Goal: Task Accomplishment & Management: Use online tool/utility

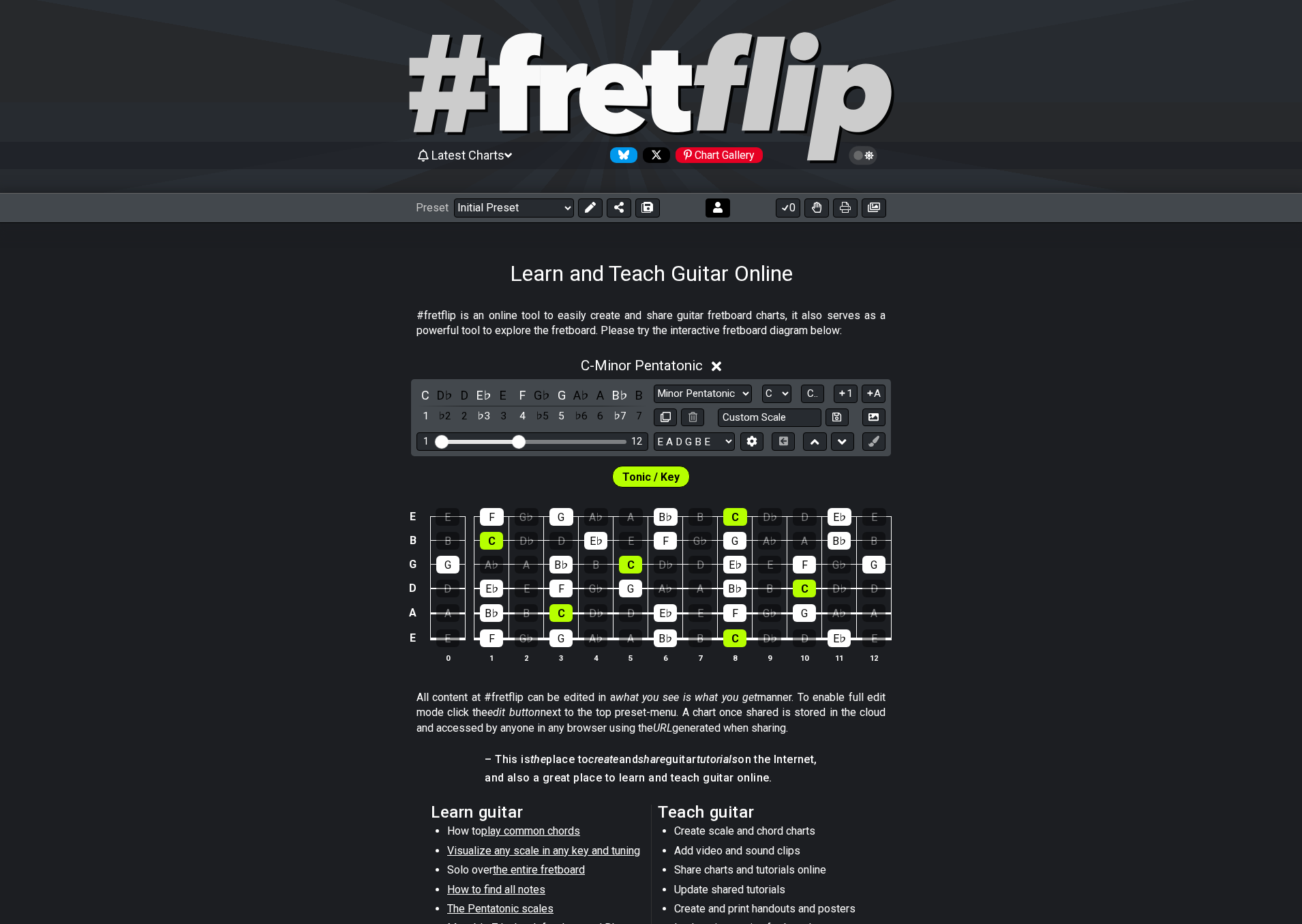
click at [724, 206] on button at bounding box center [717, 208] width 25 height 19
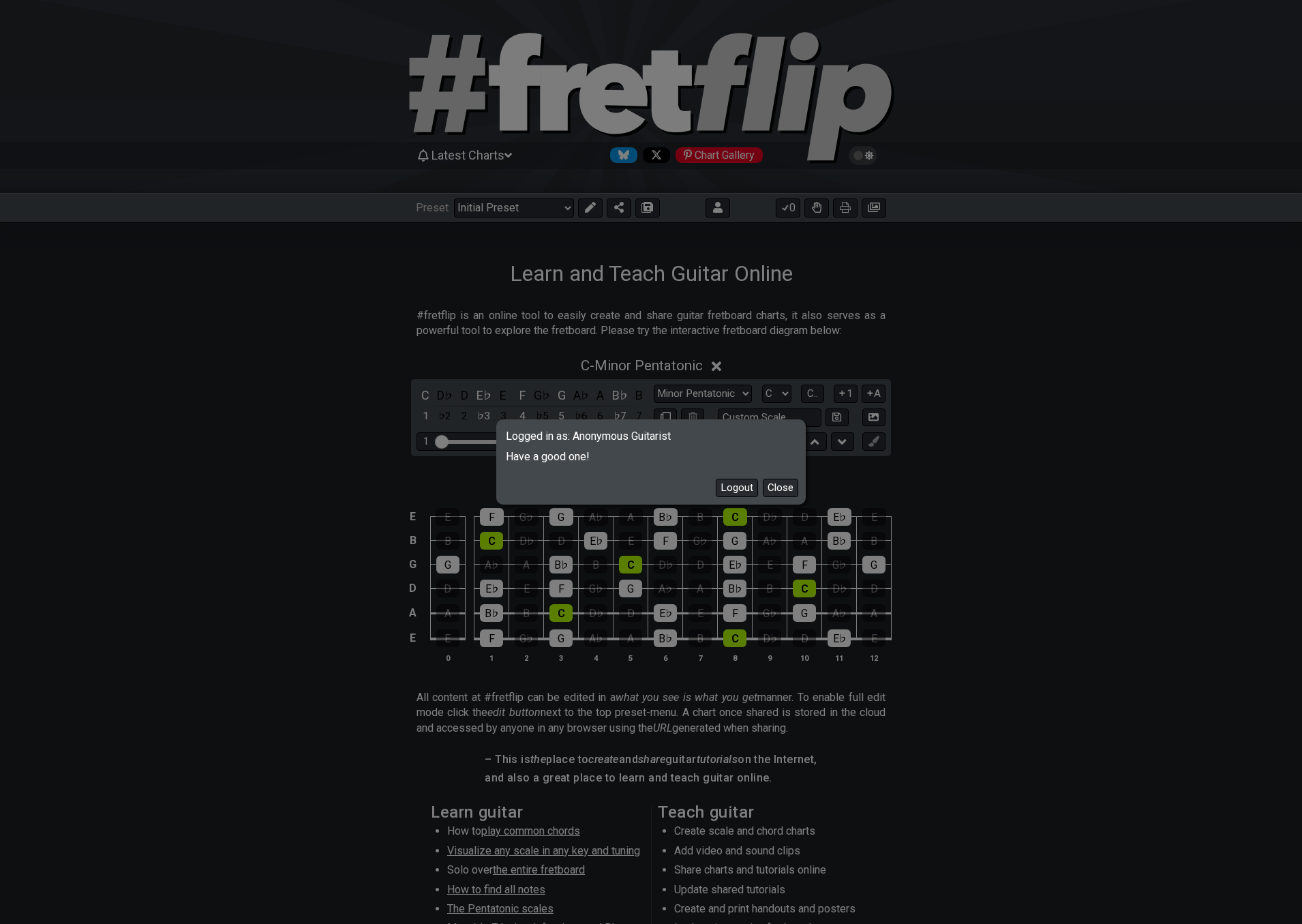
drag, startPoint x: 740, startPoint y: 487, endPoint x: 720, endPoint y: 483, distance: 20.4
click at [740, 487] on button "Logout" at bounding box center [736, 487] width 42 height 18
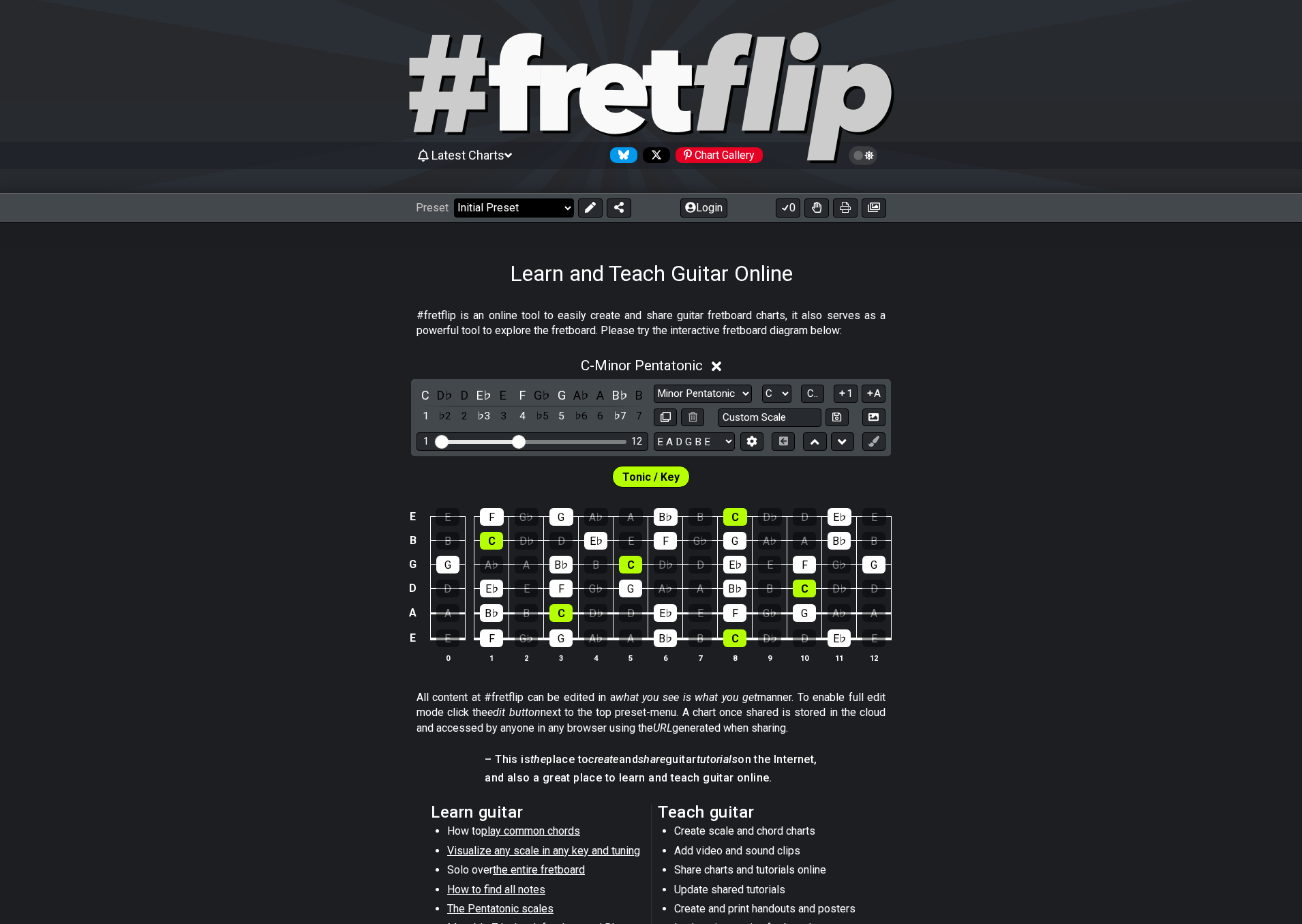
click at [469, 208] on select "Welcome to #fretflip! Initial Preset Custom Preset Minor Pentatonic Major Penta…" at bounding box center [514, 208] width 120 height 19
click at [488, 160] on span "Latest Charts" at bounding box center [468, 155] width 73 height 14
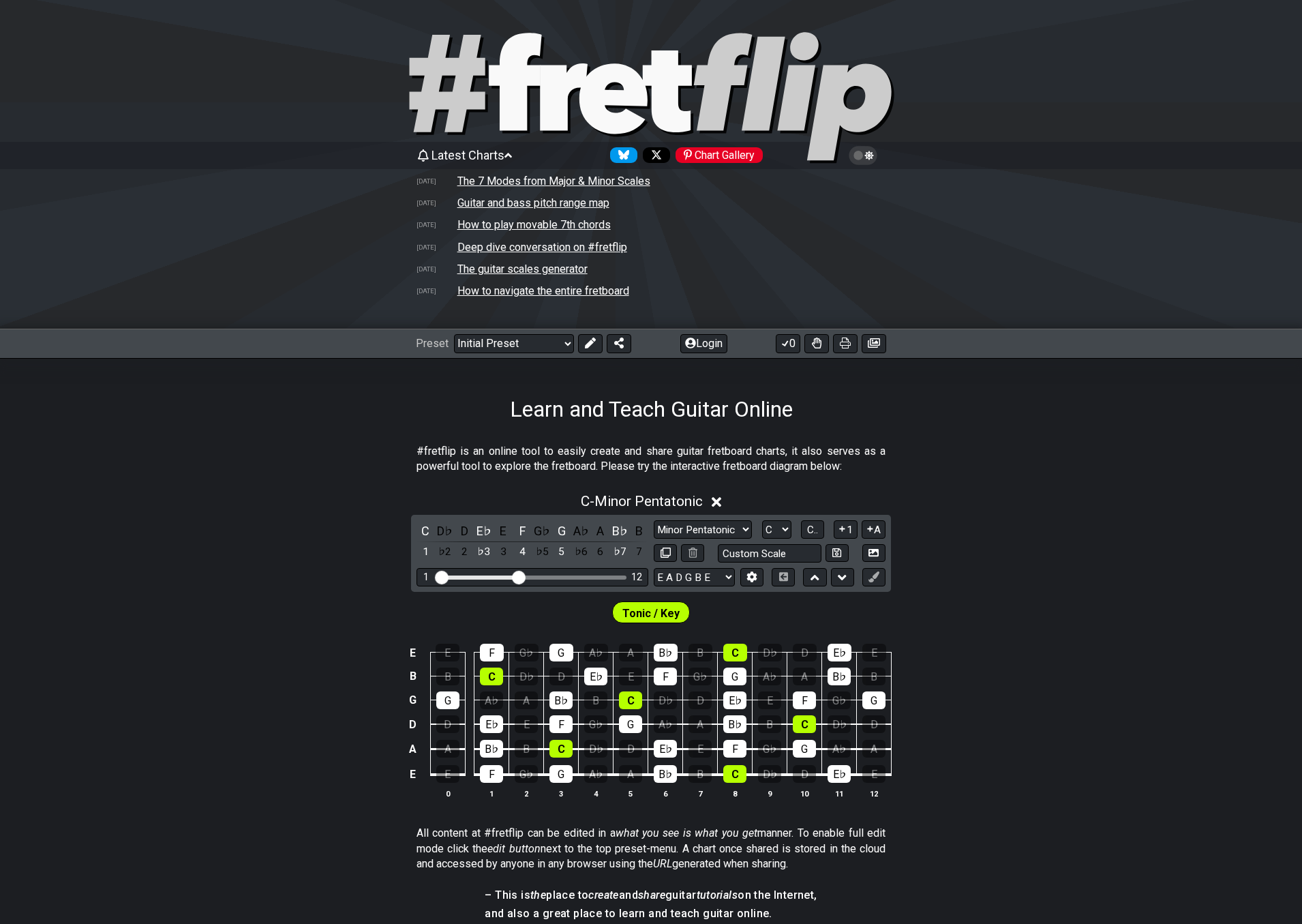
click at [491, 223] on td "How to play movable 7th chords" at bounding box center [533, 224] width 155 height 14
select select "/movable-7th-chords"
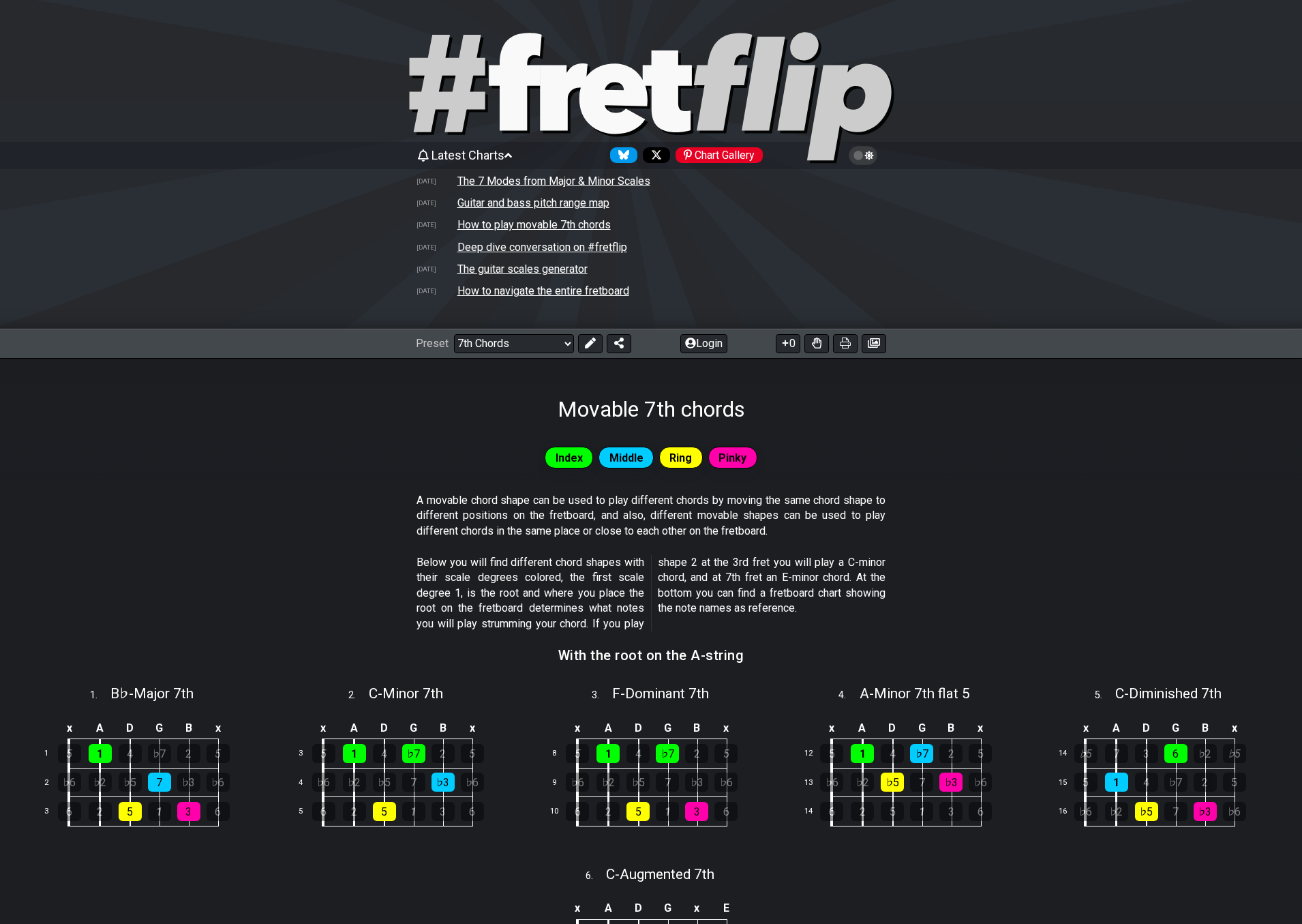
click at [478, 156] on span "Latest Charts" at bounding box center [468, 155] width 73 height 14
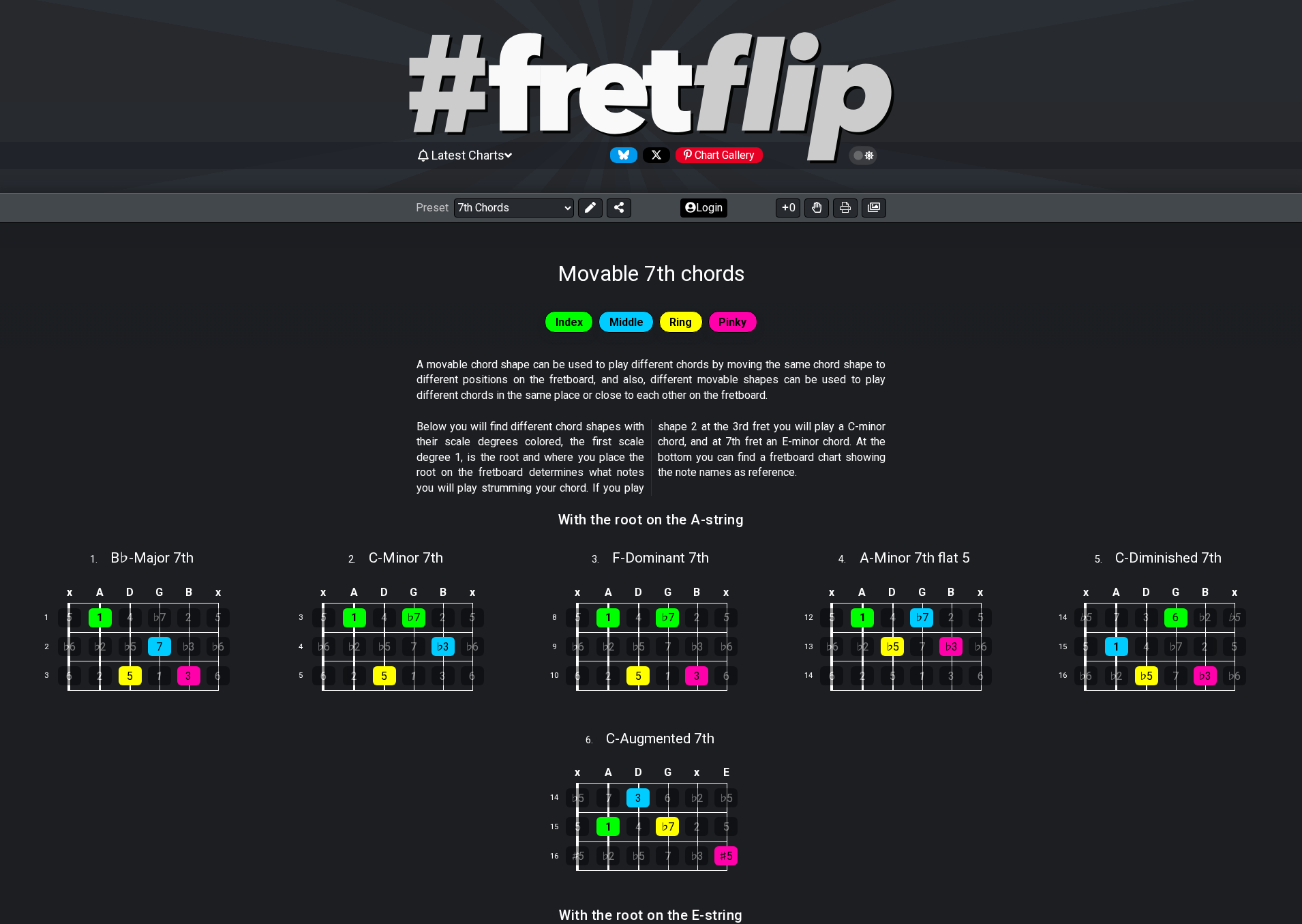
click at [698, 207] on button "Login" at bounding box center [704, 208] width 47 height 19
click at [475, 211] on select "Welcome to #fretflip! Initial Preset Custom Preset 2 string patterns to connect…" at bounding box center [514, 208] width 120 height 19
click at [454, 198] on select "Welcome to #fretflip! Initial Preset Custom Preset 2 string patterns to connect…" at bounding box center [514, 208] width 120 height 19
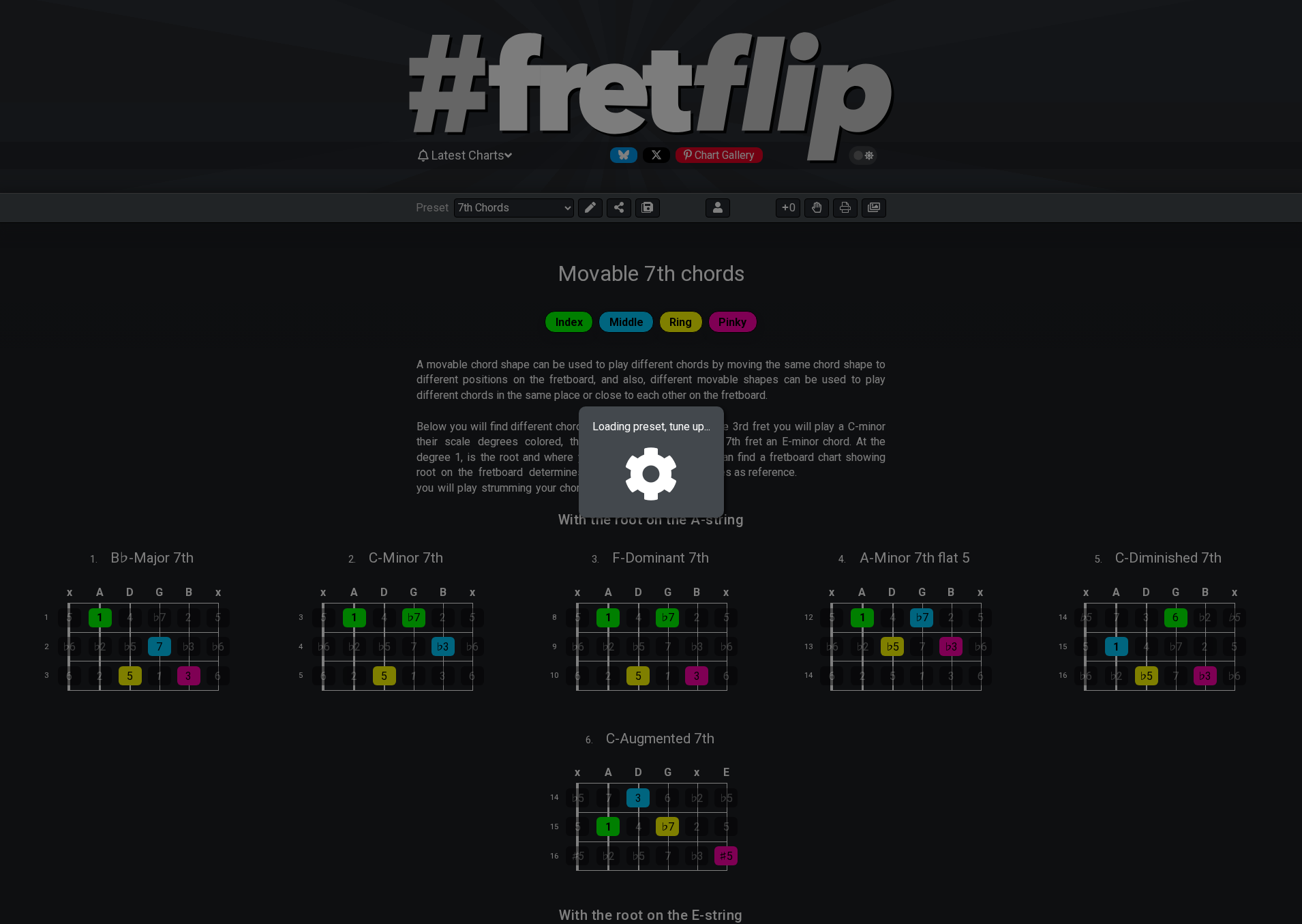
select select "/022882342515"
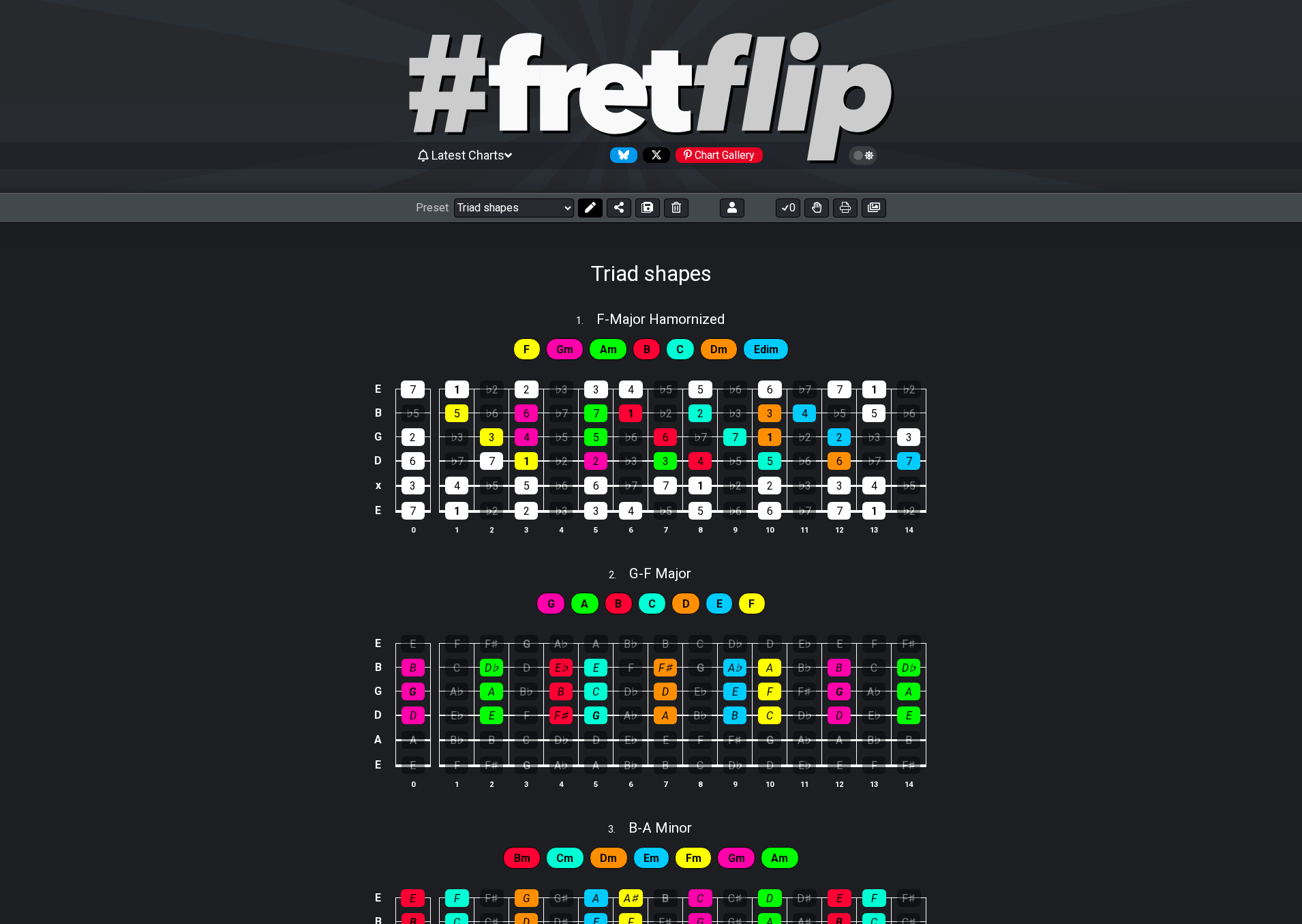
click at [588, 206] on icon at bounding box center [590, 208] width 11 height 11
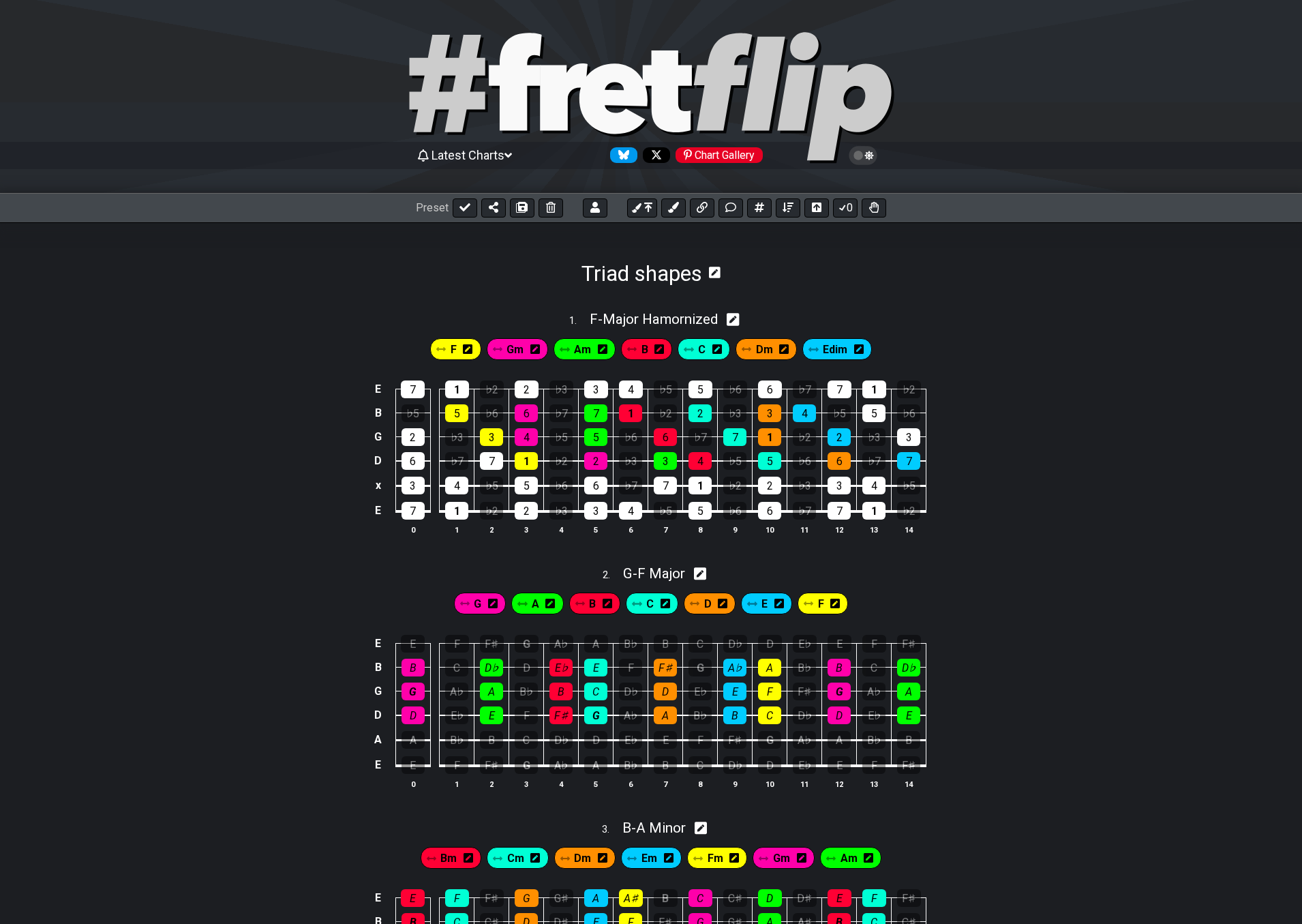
click at [716, 269] on icon at bounding box center [715, 272] width 12 height 12
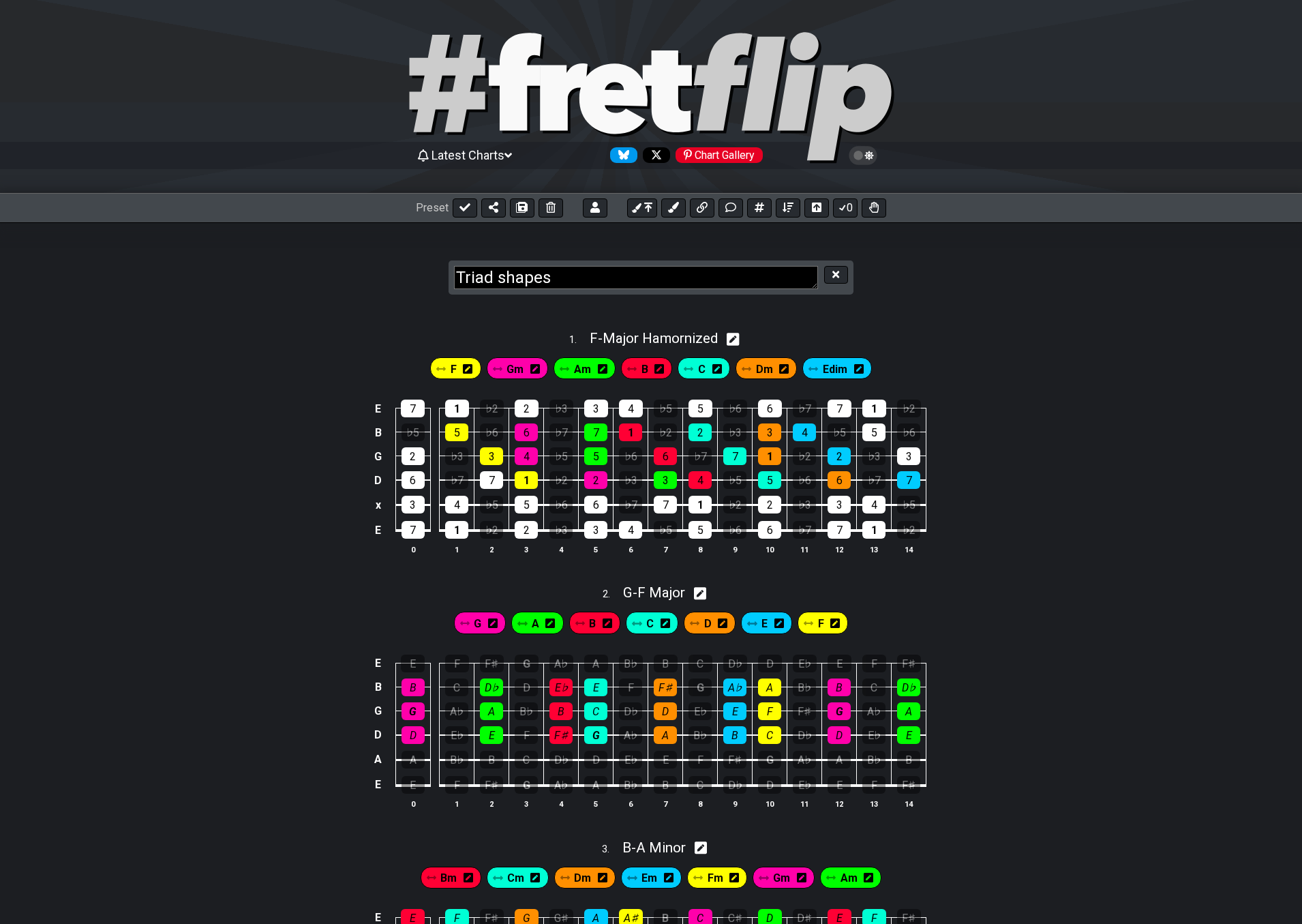
click at [709, 277] on textarea "Triad shapes" at bounding box center [636, 277] width 364 height 24
type textarea "Triad shapes II"
drag, startPoint x: 838, startPoint y: 274, endPoint x: 785, endPoint y: 267, distance: 53.5
click at [838, 275] on icon at bounding box center [835, 274] width 7 height 10
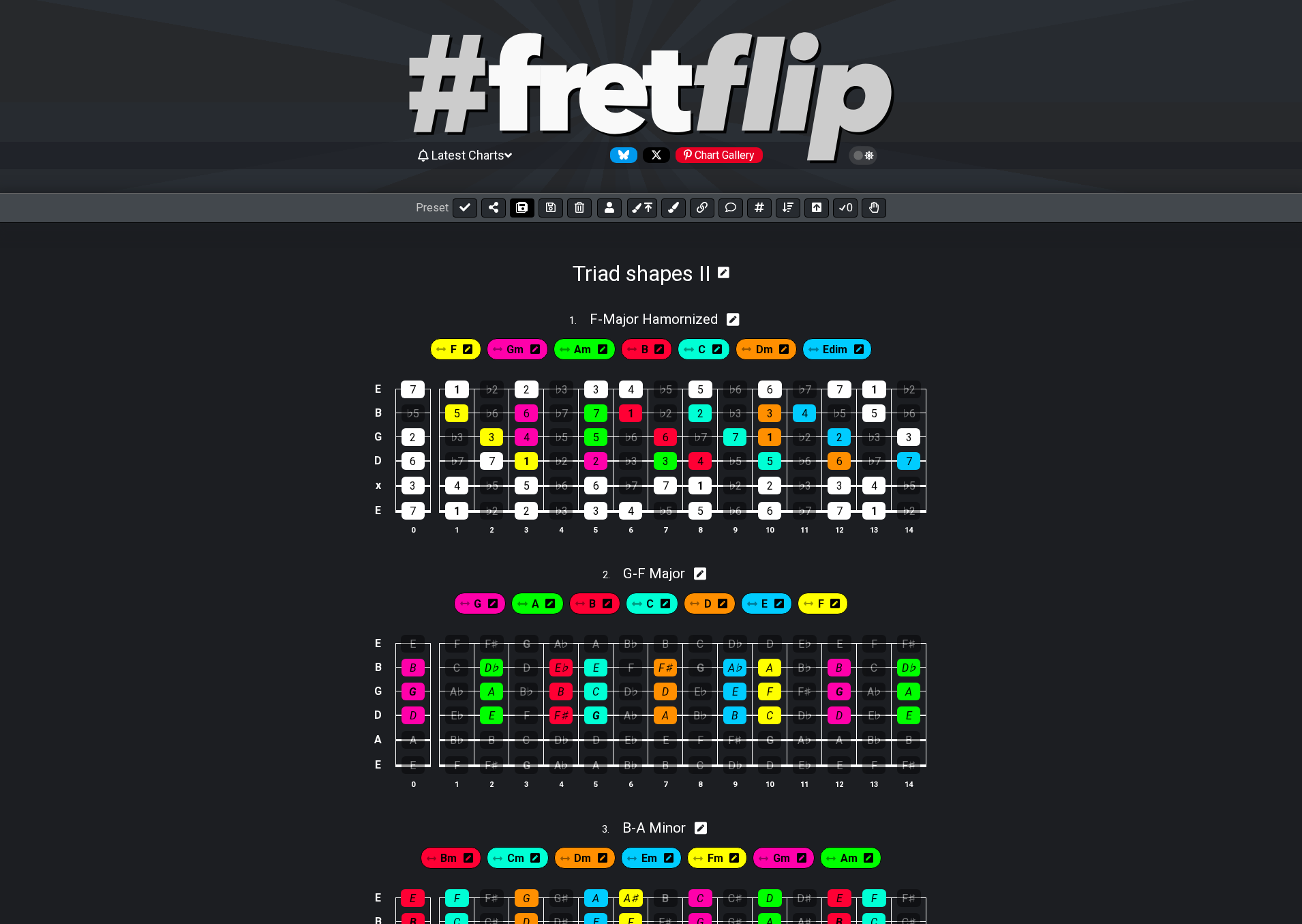
click at [522, 208] on icon at bounding box center [522, 208] width 10 height 11
click at [466, 212] on icon at bounding box center [465, 208] width 11 height 11
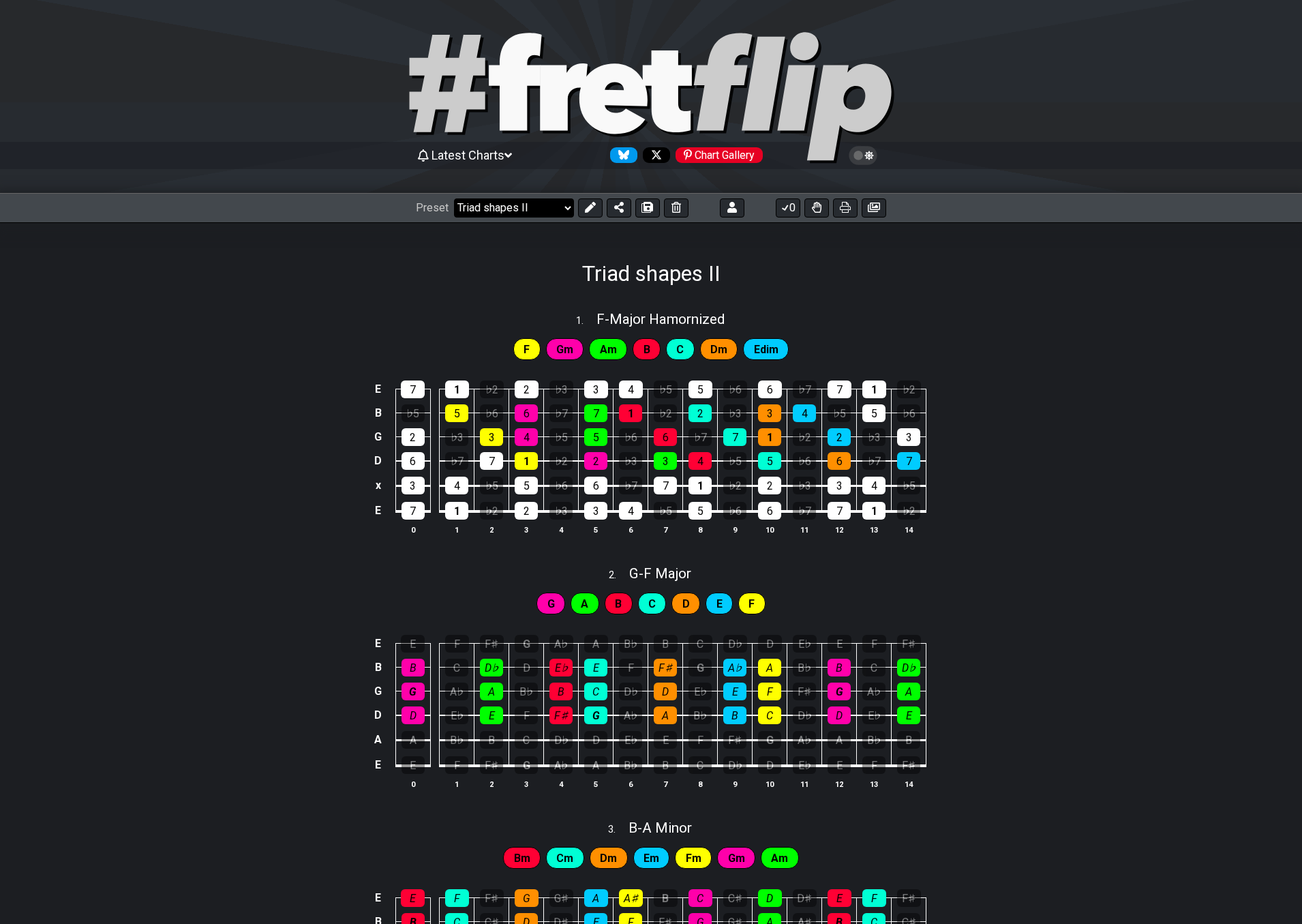
click at [506, 212] on select "Welcome to #fretflip! Initial Preset Custom Preset 2 string patterns to connect…" at bounding box center [514, 208] width 120 height 19
click at [454, 198] on select "Welcome to #fretflip! Initial Preset Custom Preset 2 string patterns to connect…" at bounding box center [514, 208] width 120 height 19
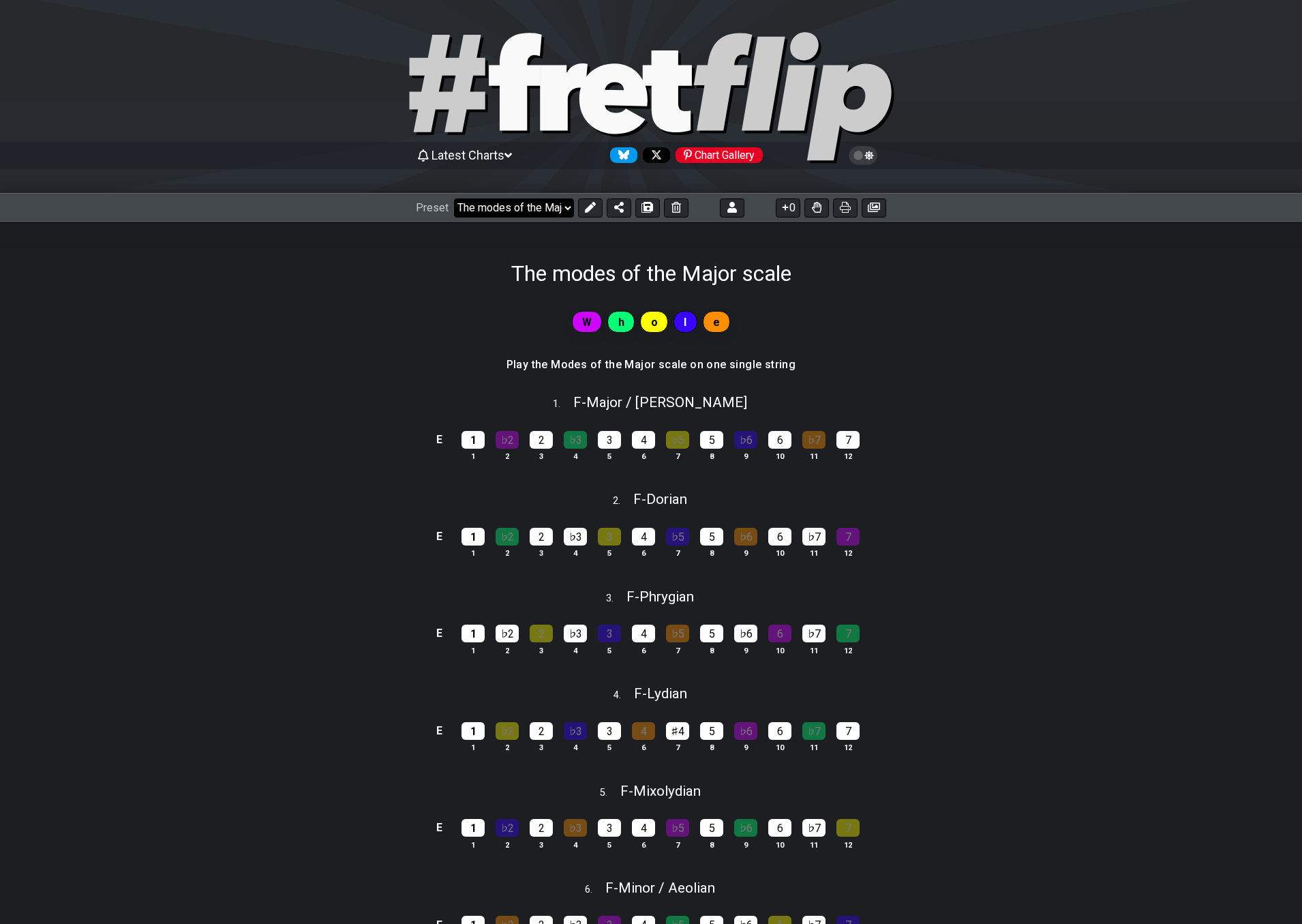
click at [524, 206] on select "Welcome to #fretflip! Initial Preset Custom Preset 2 string patterns to connect…" at bounding box center [514, 208] width 120 height 19
click at [454, 198] on select "Welcome to #fretflip! Initial Preset Custom Preset 2 string patterns to connect…" at bounding box center [514, 208] width 120 height 19
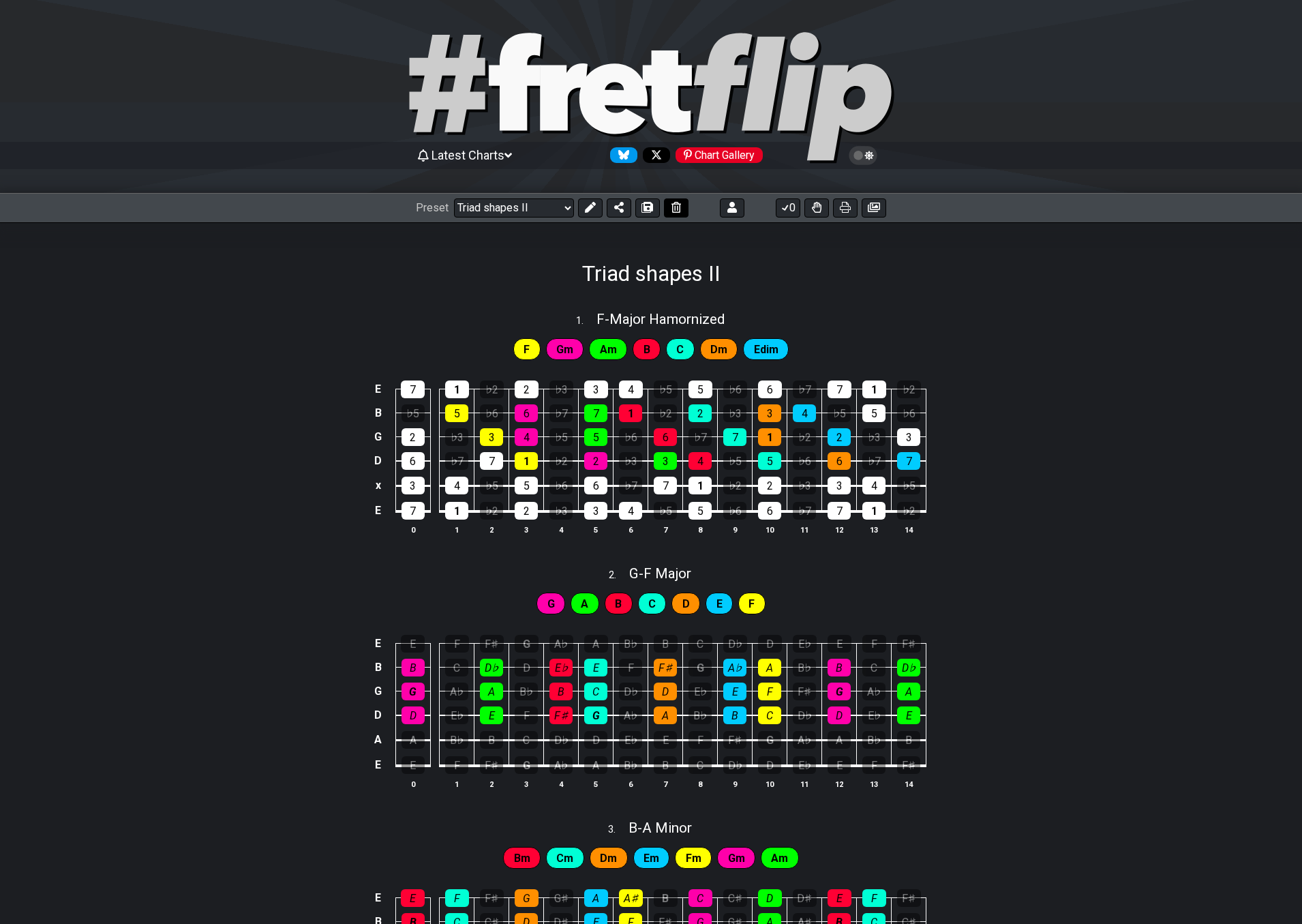
click at [672, 205] on icon at bounding box center [676, 208] width 10 height 11
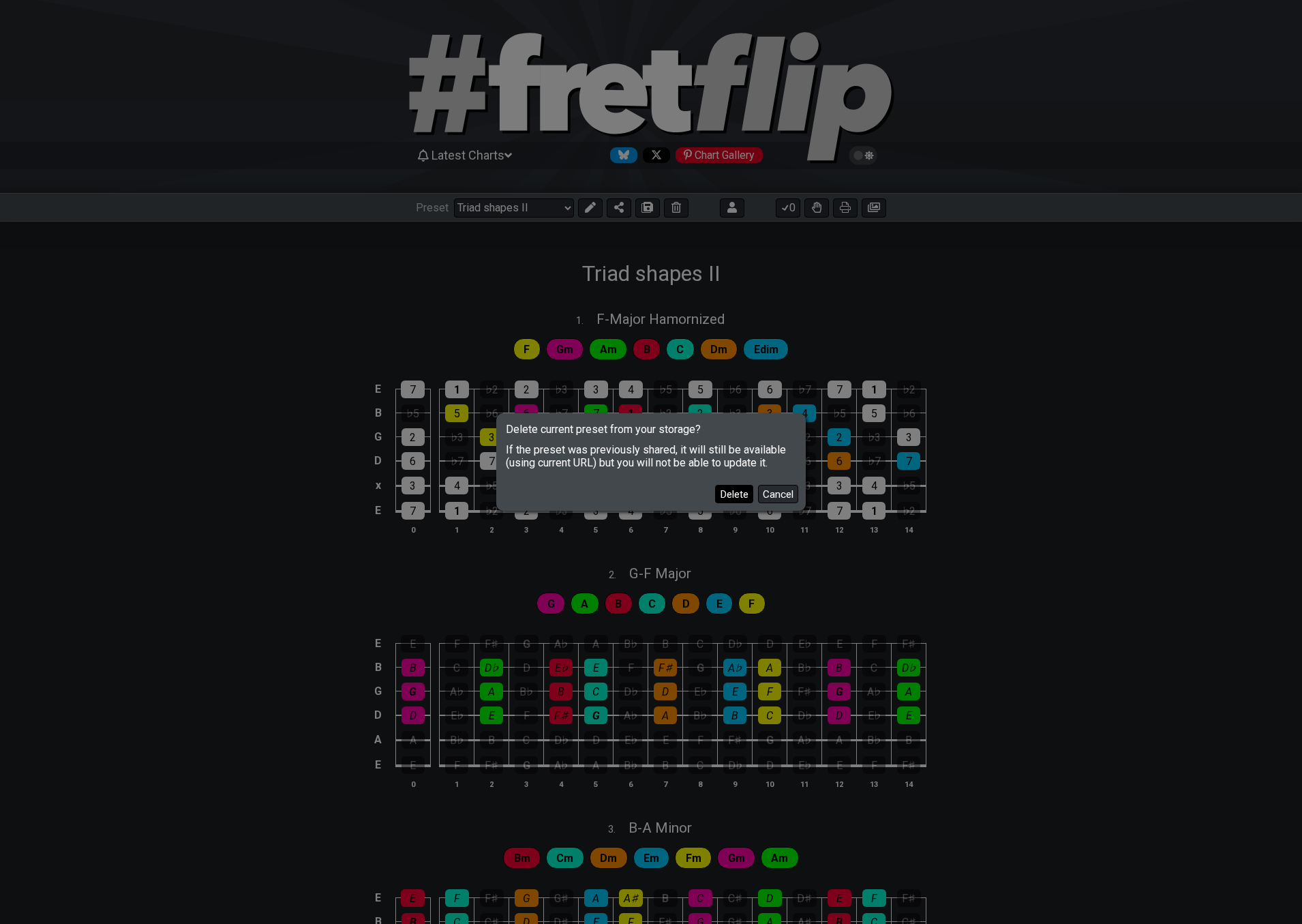
click at [731, 490] on button "Delete" at bounding box center [734, 494] width 38 height 18
select select "/welcome"
select select "C"
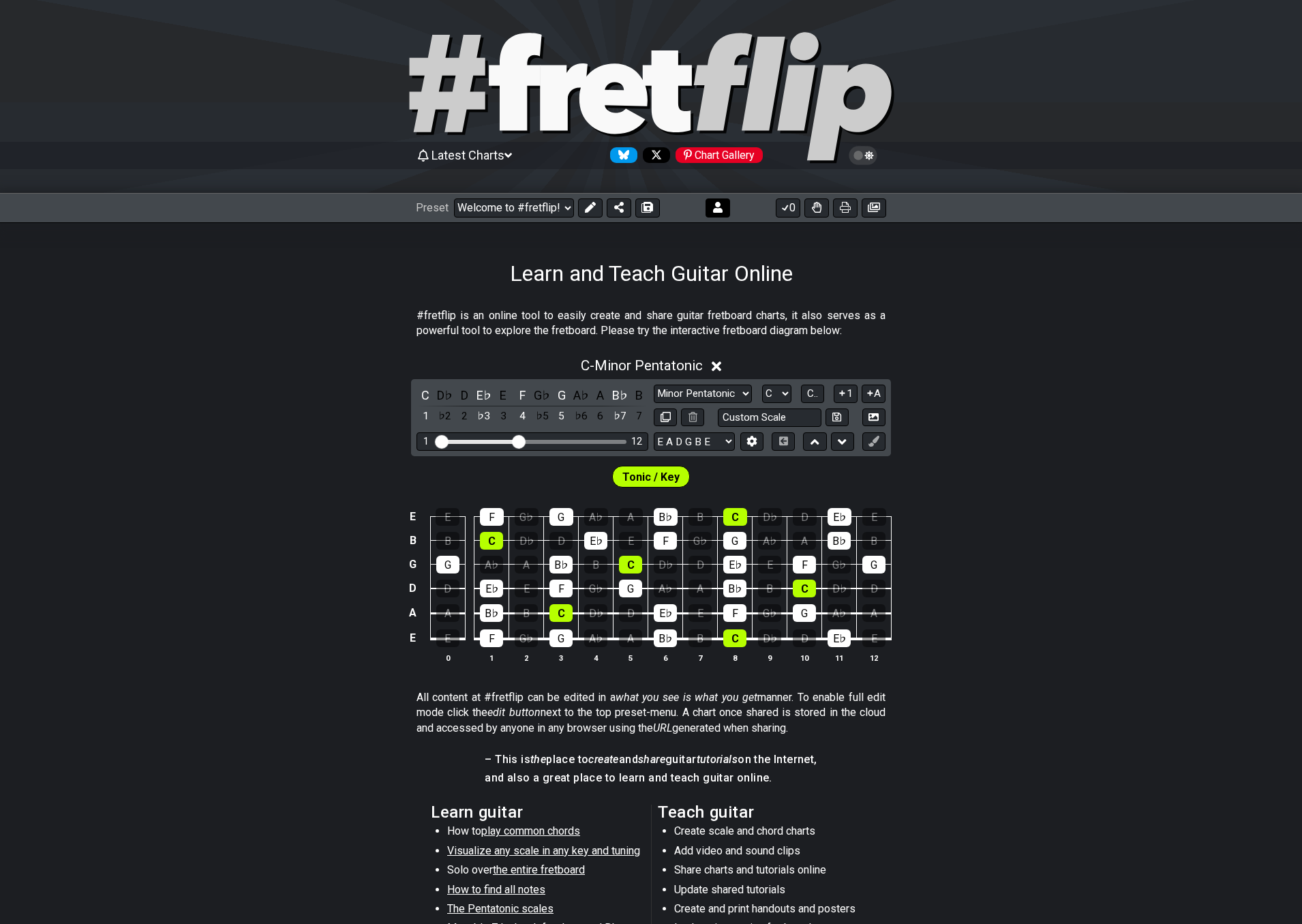
click at [718, 207] on icon at bounding box center [718, 208] width 10 height 11
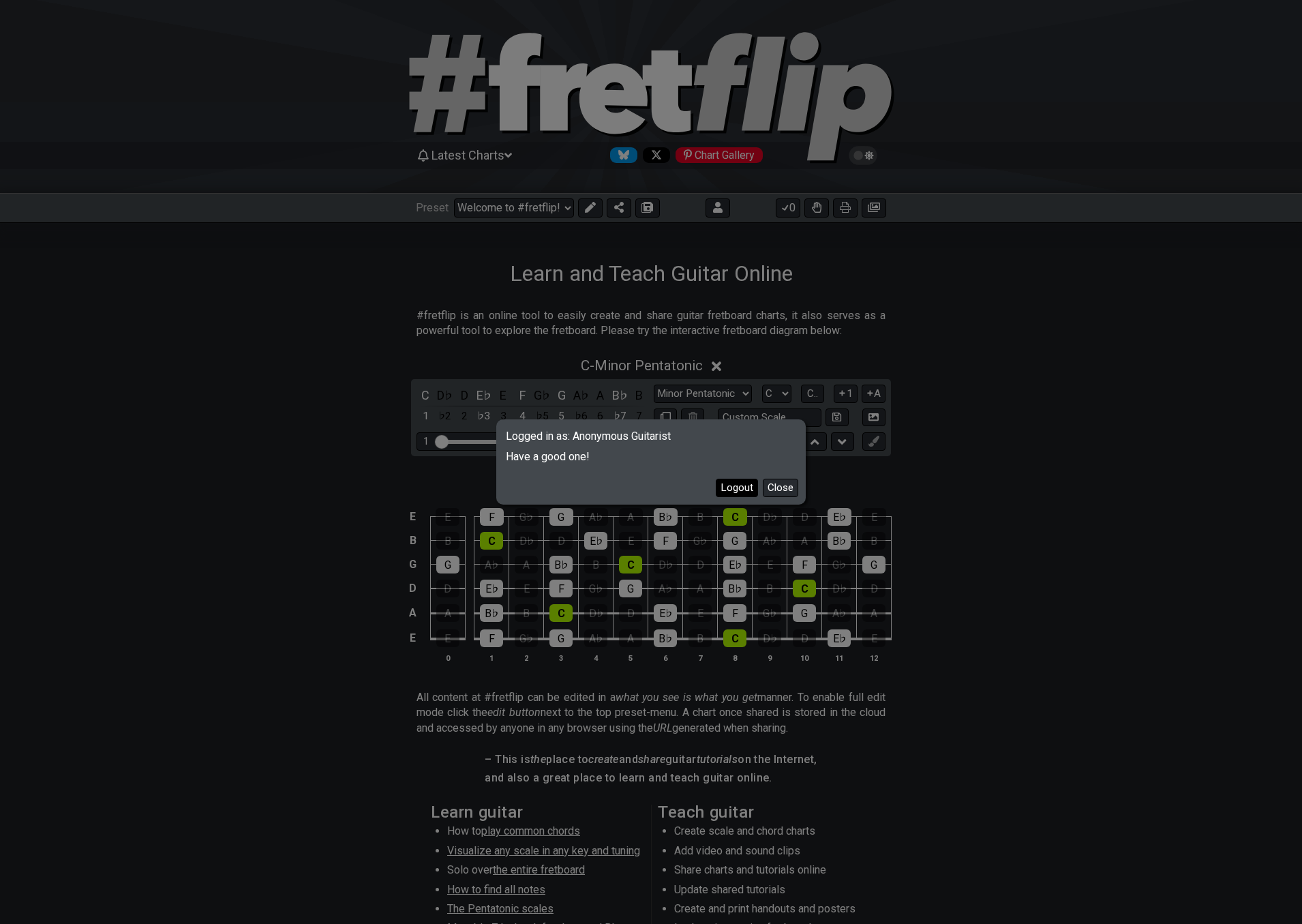
click at [735, 485] on button "Logout" at bounding box center [736, 487] width 42 height 18
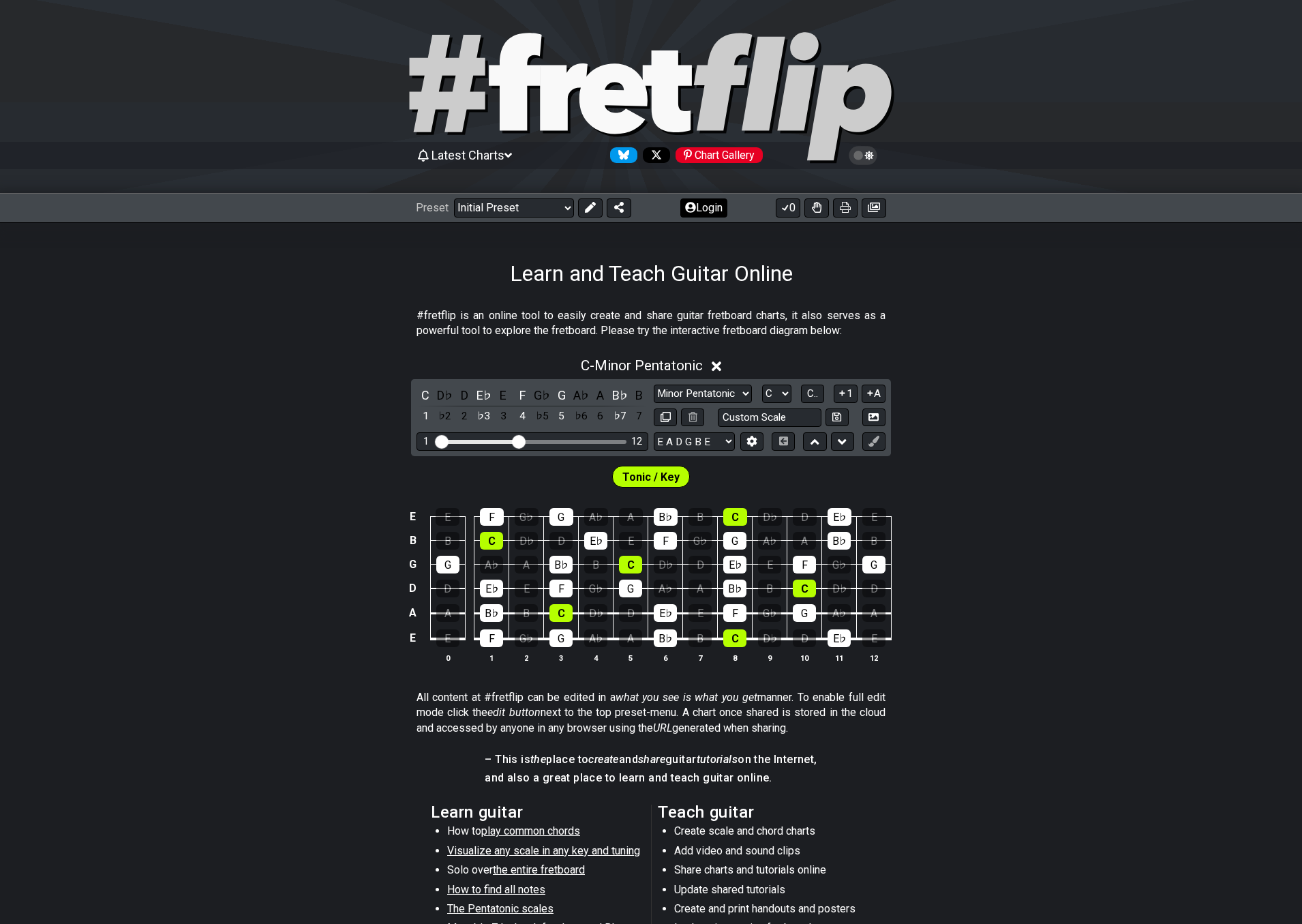
click at [720, 211] on button "Login" at bounding box center [704, 208] width 47 height 19
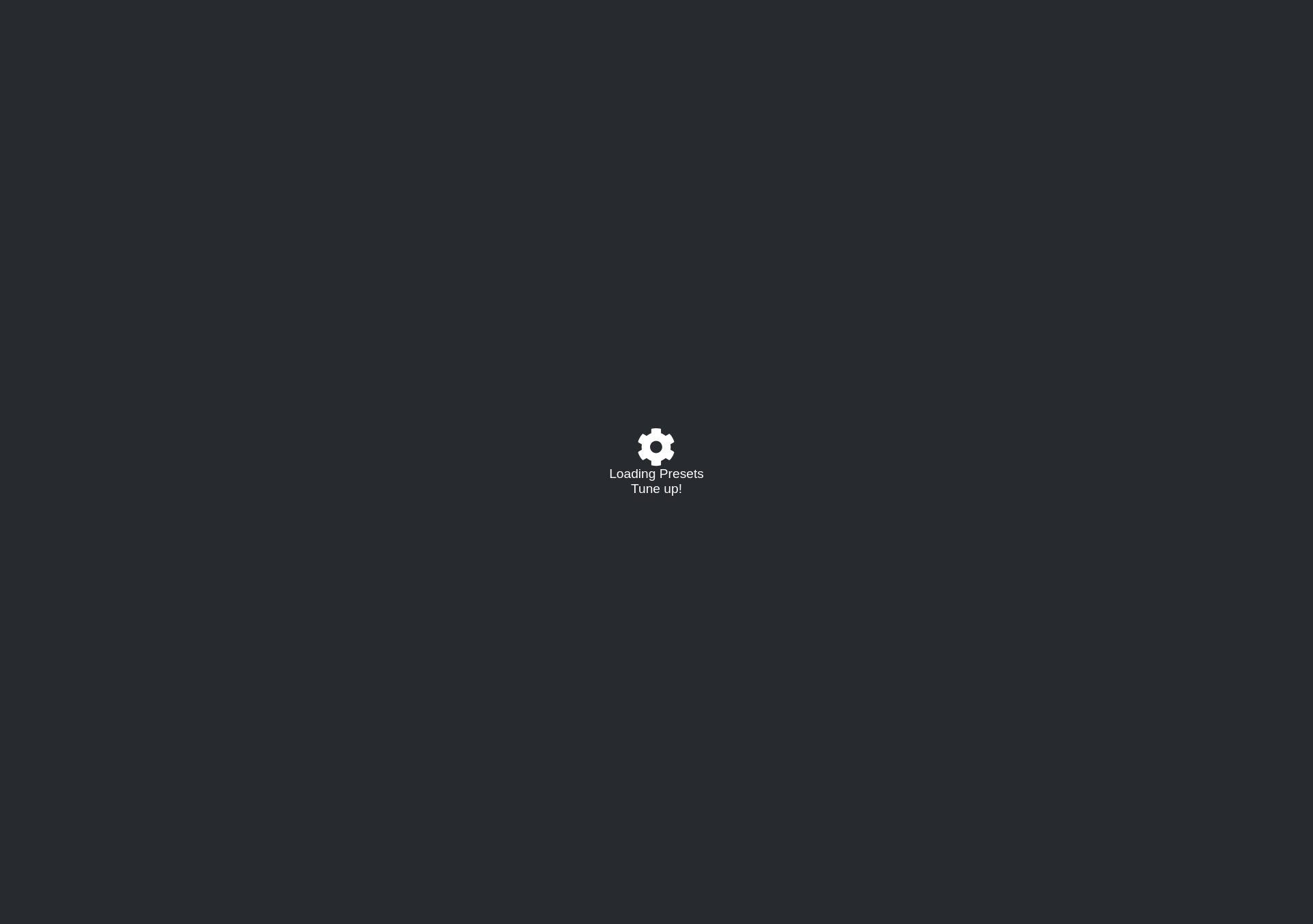
select select "C"
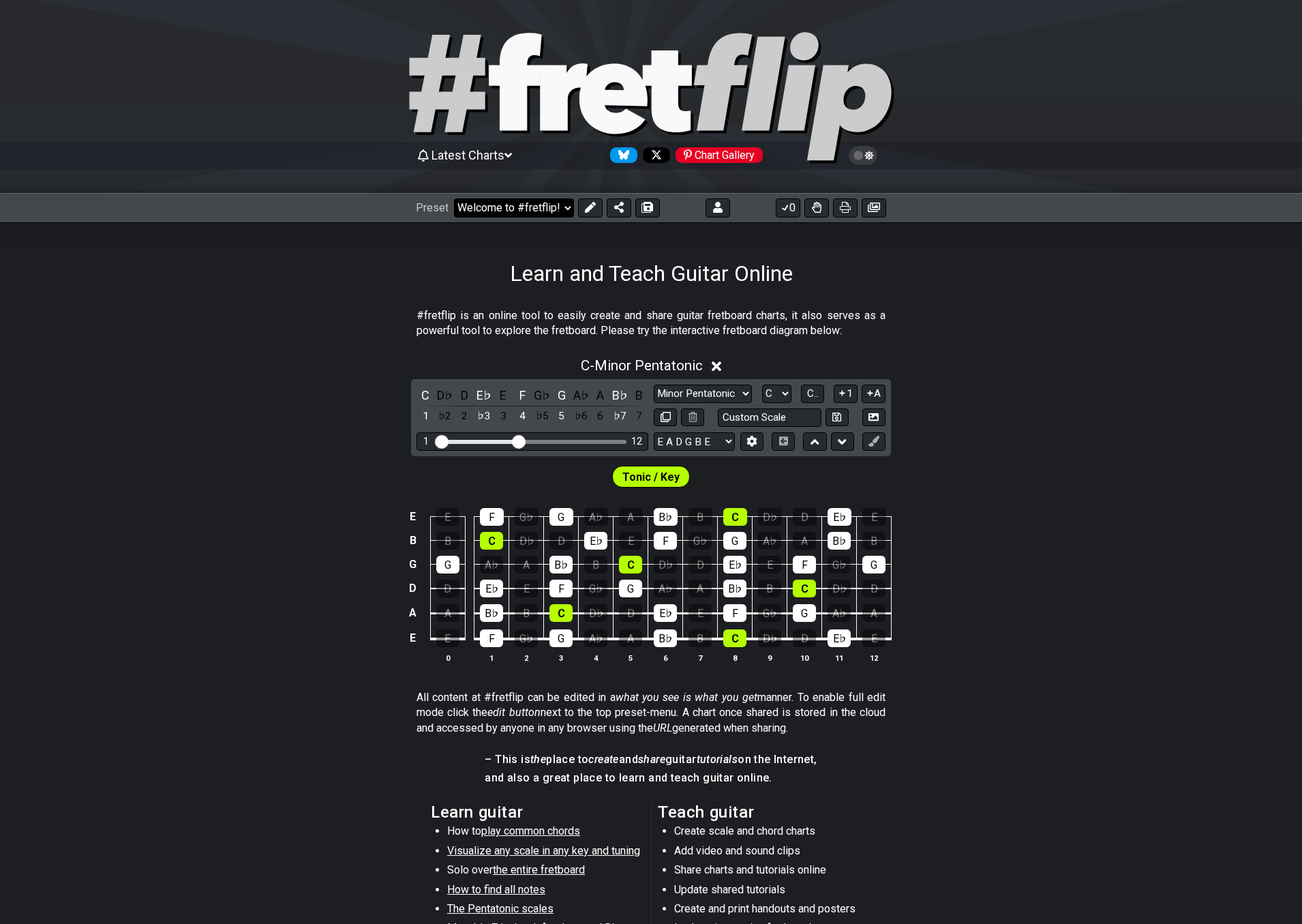
click at [502, 202] on select "Welcome to #fretflip! Initial Preset Custom Preset 2 string patterns to connect…" at bounding box center [514, 208] width 120 height 19
click at [372, 430] on div "C - Minor Pentatonic C D♭ D E♭ E F G♭ G A♭ A B♭ B 1 ♭2 2 ♭3 3 4 ♭5 5 ♭6 6 ♭7 7 …" at bounding box center [651, 515] width 1302 height 333
click at [235, 467] on div "Tonic / Key" at bounding box center [651, 472] width 1302 height 34
click at [544, 205] on select "Welcome to #fretflip! Initial Preset Custom Preset 2 string patterns to connect…" at bounding box center [514, 208] width 120 height 19
click at [454, 198] on select "Welcome to #fretflip! Initial Preset Custom Preset 2 string patterns to connect…" at bounding box center [514, 208] width 120 height 19
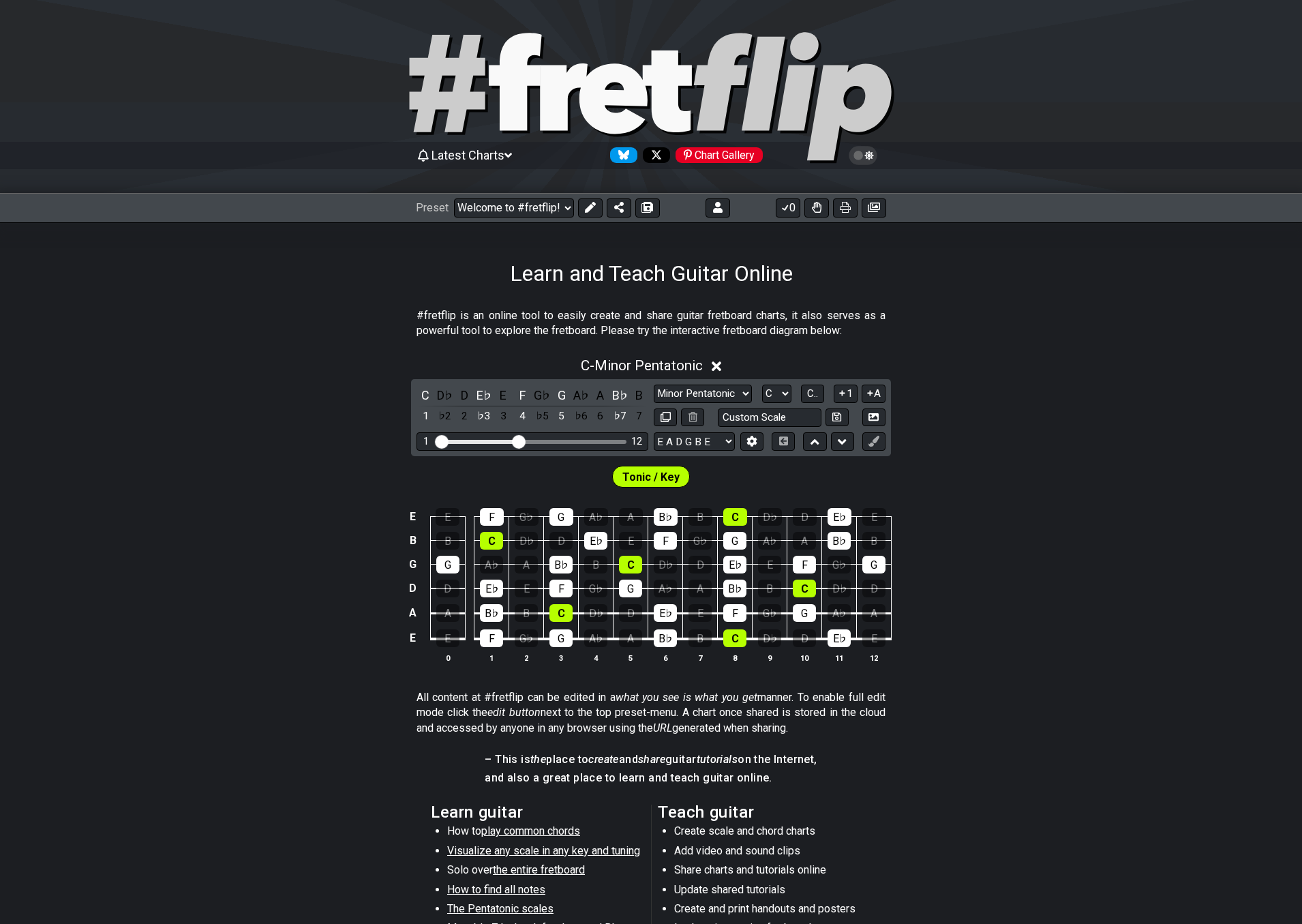
select select "/movable-7th-chords"
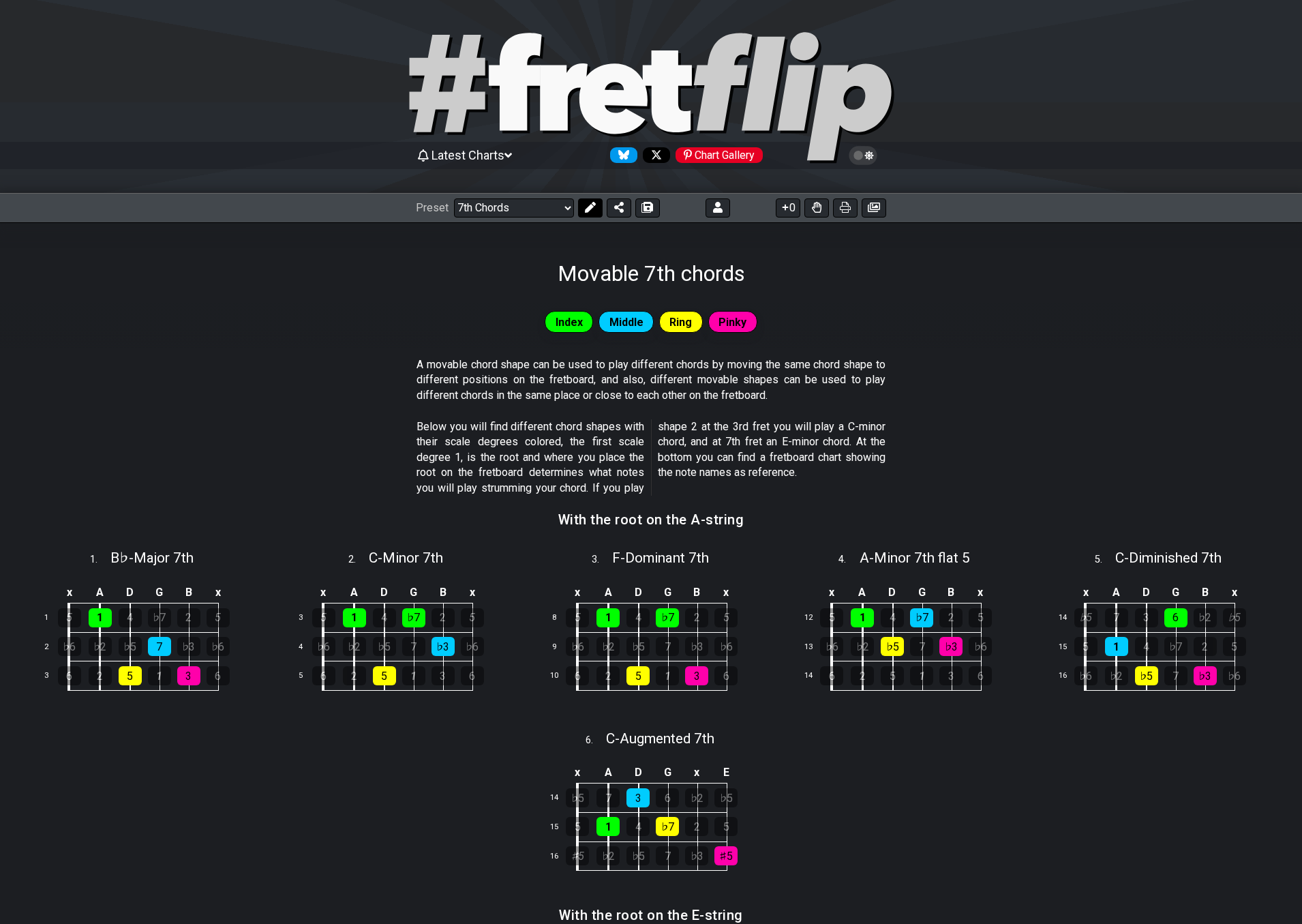
click at [593, 204] on icon at bounding box center [590, 208] width 11 height 11
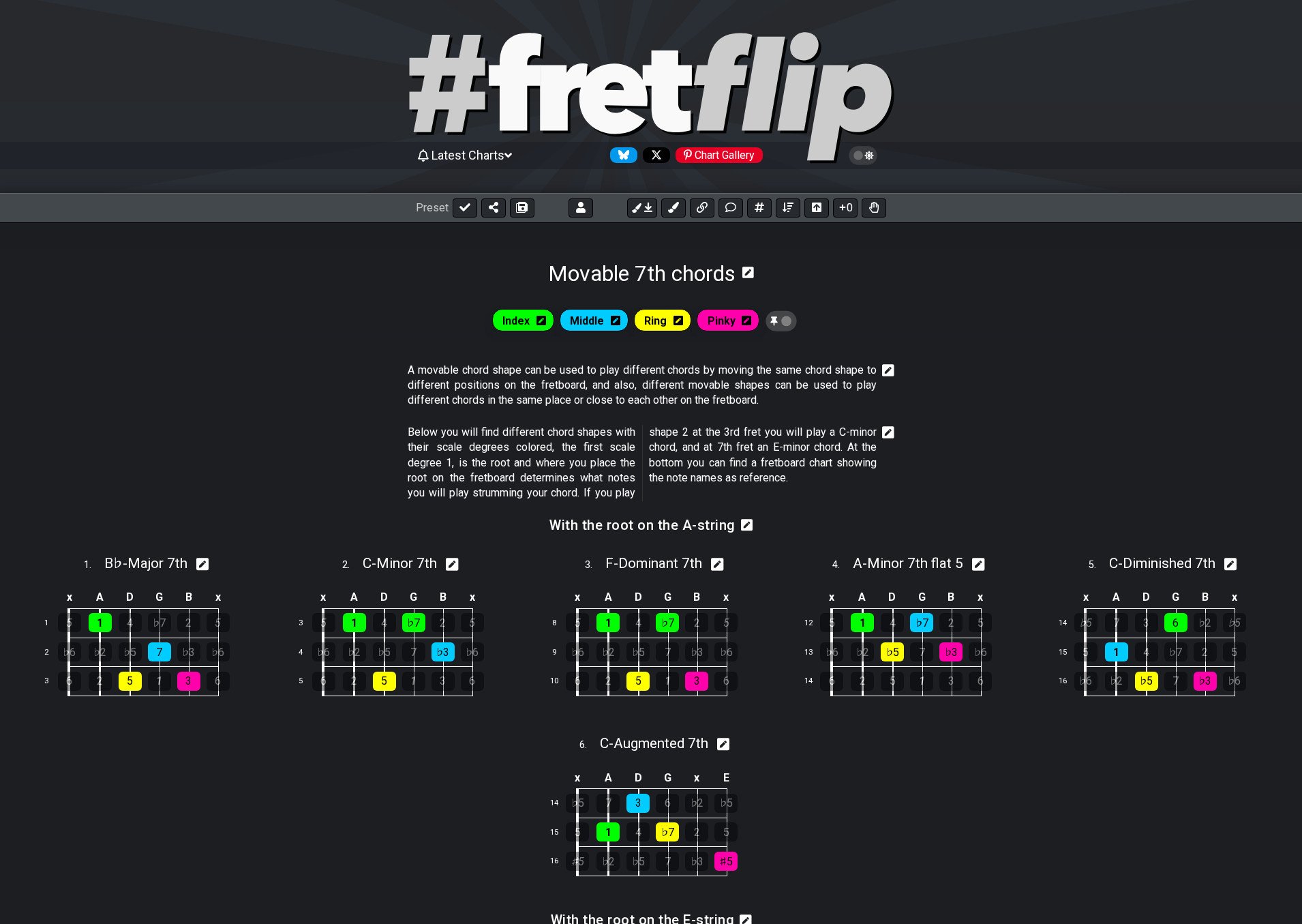
click at [750, 271] on icon at bounding box center [748, 272] width 12 height 13
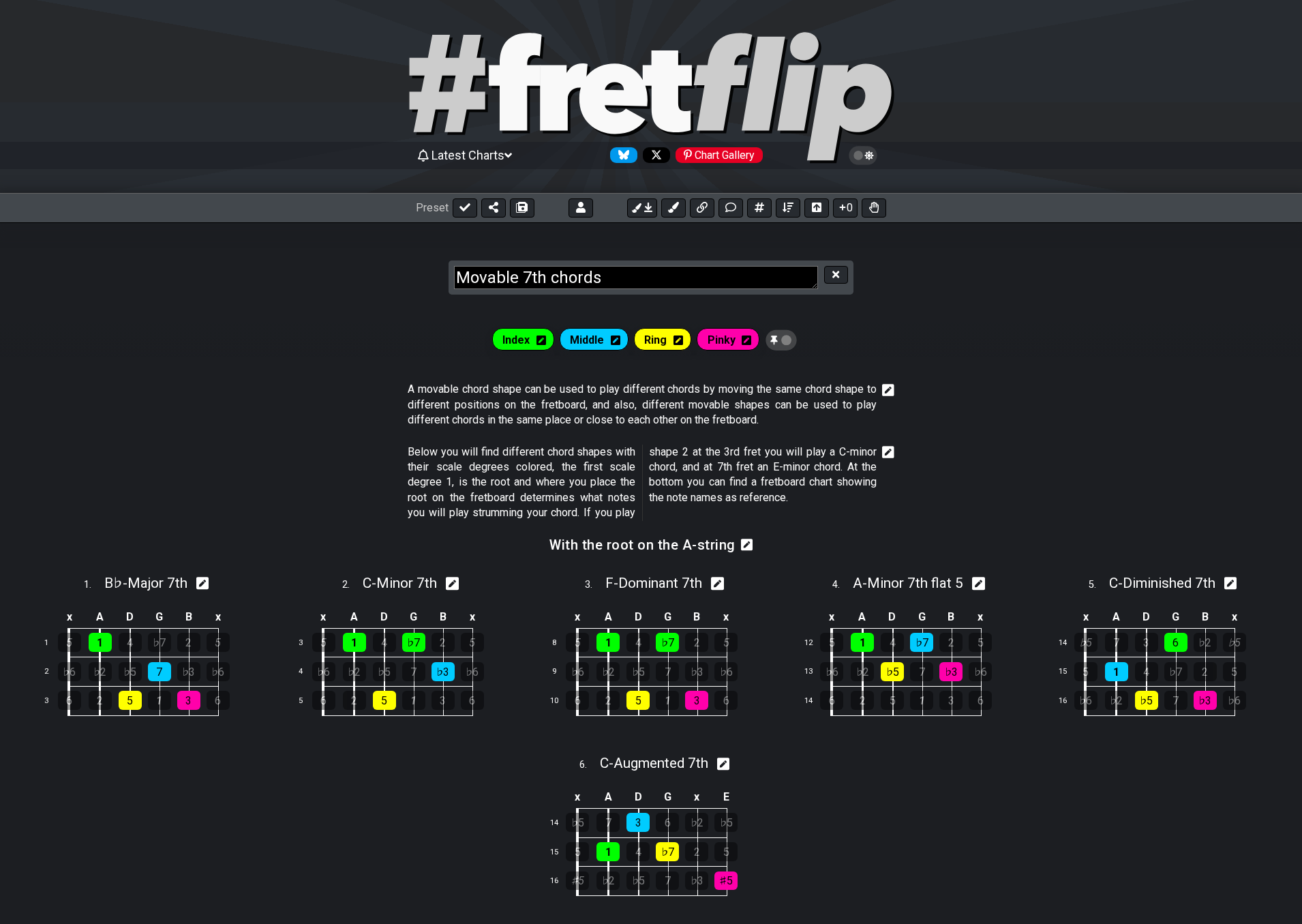
click at [695, 275] on textarea "Movable 7th chords" at bounding box center [636, 277] width 364 height 24
type textarea "Movable 7th chords II"
click at [834, 272] on icon at bounding box center [835, 274] width 7 height 7
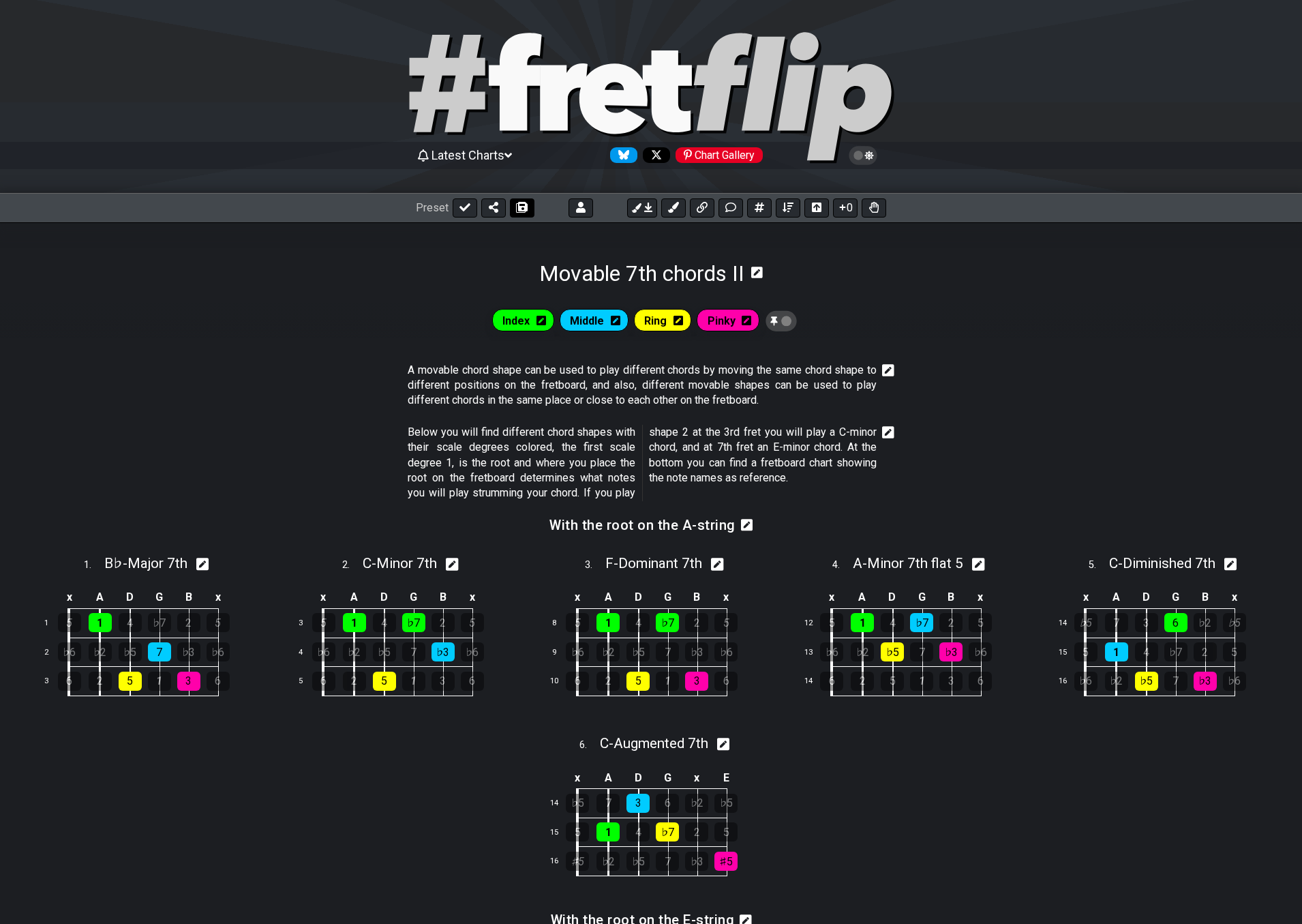
click at [519, 204] on icon at bounding box center [522, 208] width 10 height 11
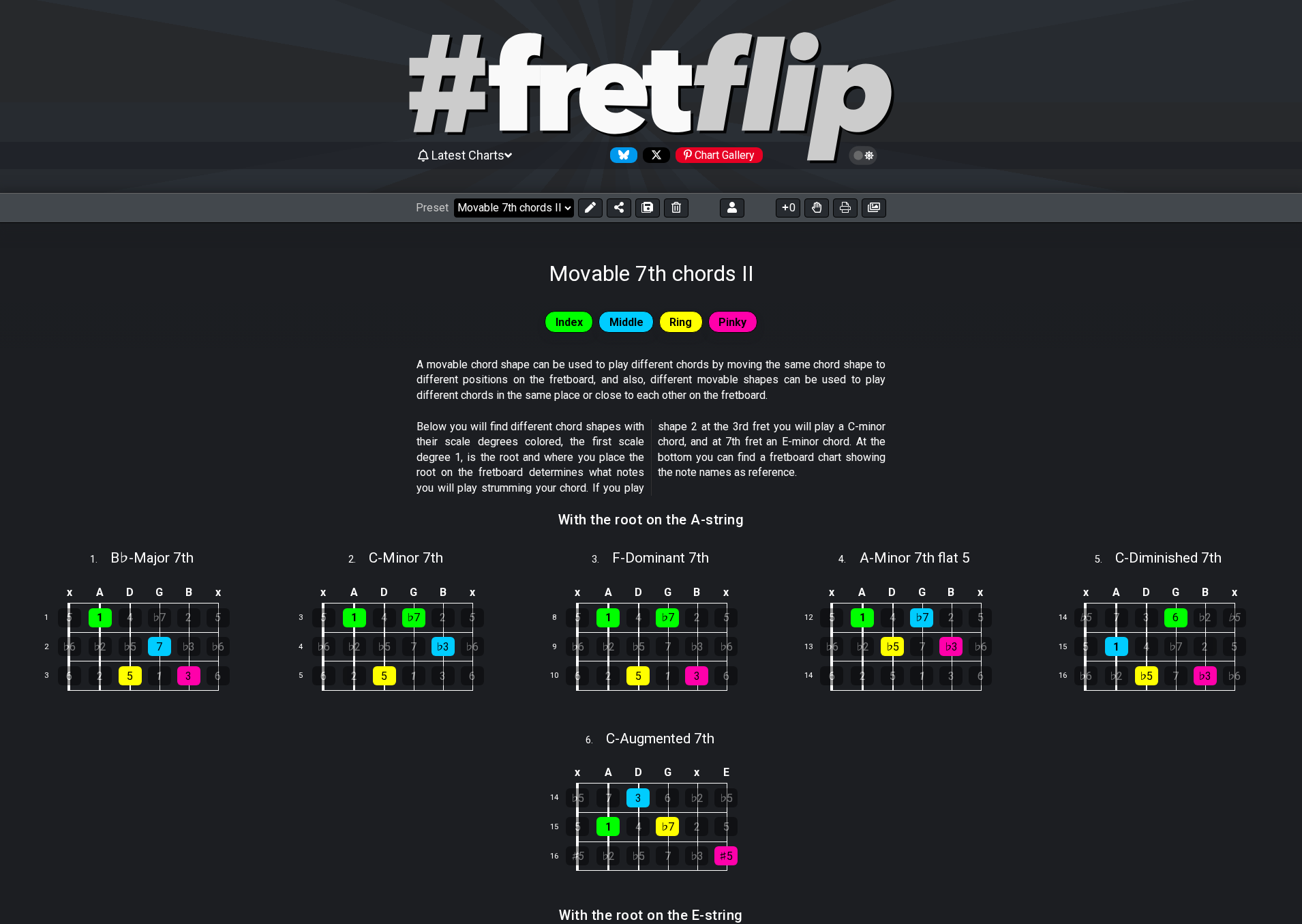
click at [510, 203] on select "Welcome to #fretflip! Movable 7th chords II Custom Preset 2 string patterns to …" at bounding box center [514, 208] width 120 height 19
click at [454, 198] on select "Welcome to #fretflip! Movable 7th chords II Custom Preset 2 string patterns to …" at bounding box center [514, 208] width 120 height 19
click at [531, 209] on select "Welcome to #fretflip! Movable 7th chords II Custom Preset 2 string patterns to …" at bounding box center [514, 208] width 120 height 19
click at [454, 198] on select "Welcome to #fretflip! Movable 7th chords II Custom Preset 2 string patterns to …" at bounding box center [514, 208] width 120 height 19
click at [672, 212] on icon at bounding box center [676, 208] width 10 height 11
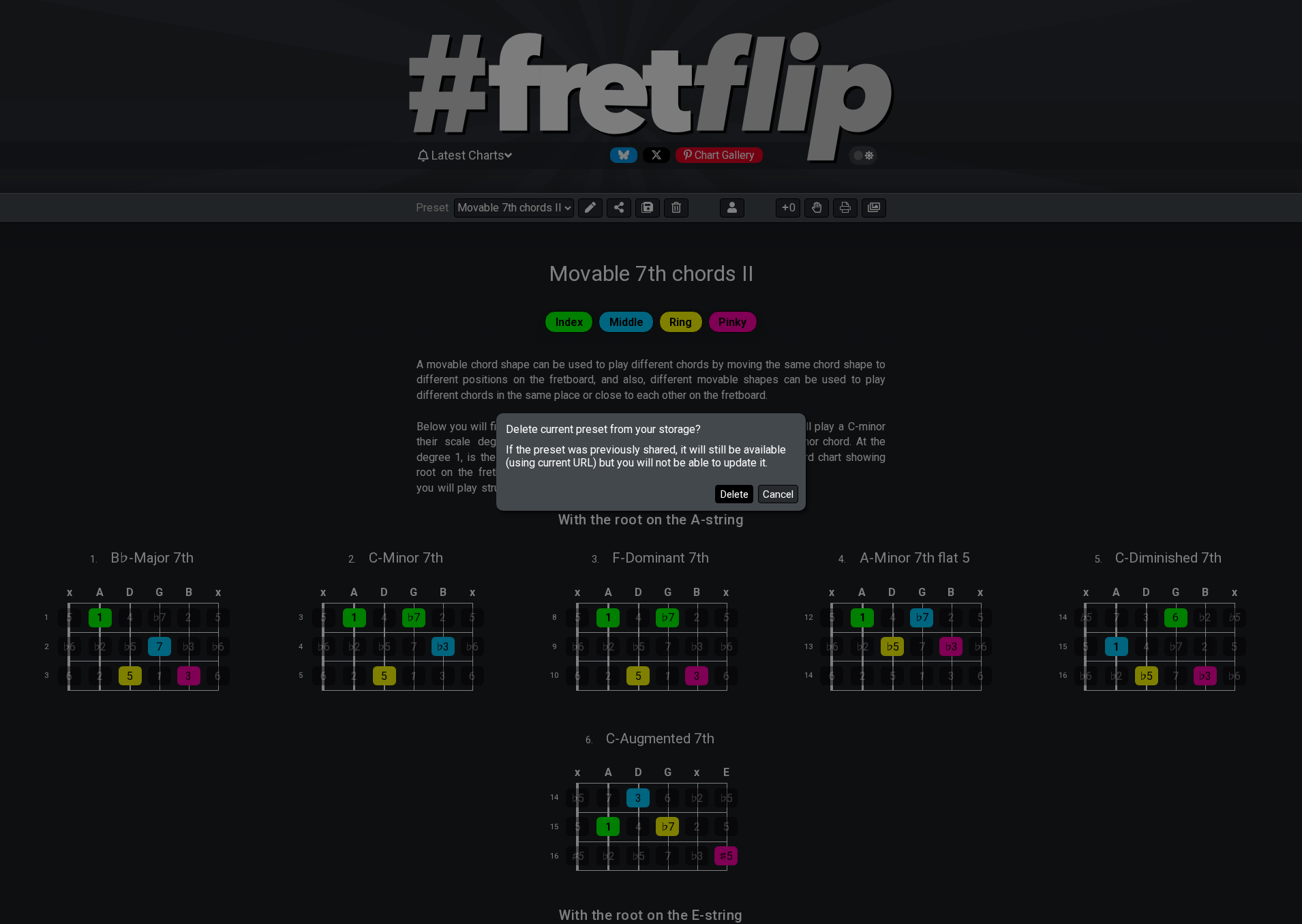
click at [720, 494] on button "Delete" at bounding box center [734, 494] width 38 height 18
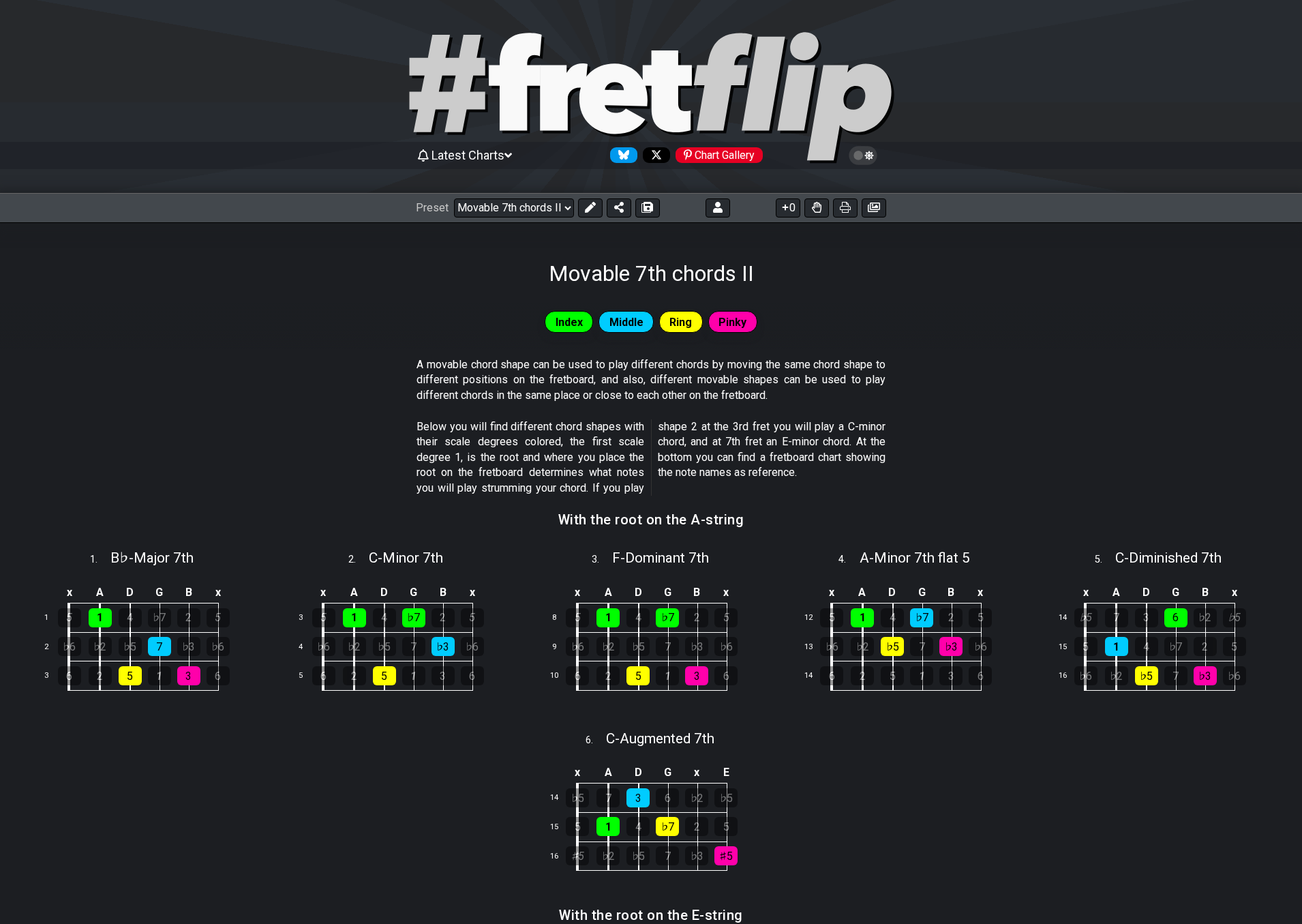
click at [345, 378] on section "A movable chord shape can be used to play different chords by moving the same c…" at bounding box center [651, 383] width 1302 height 62
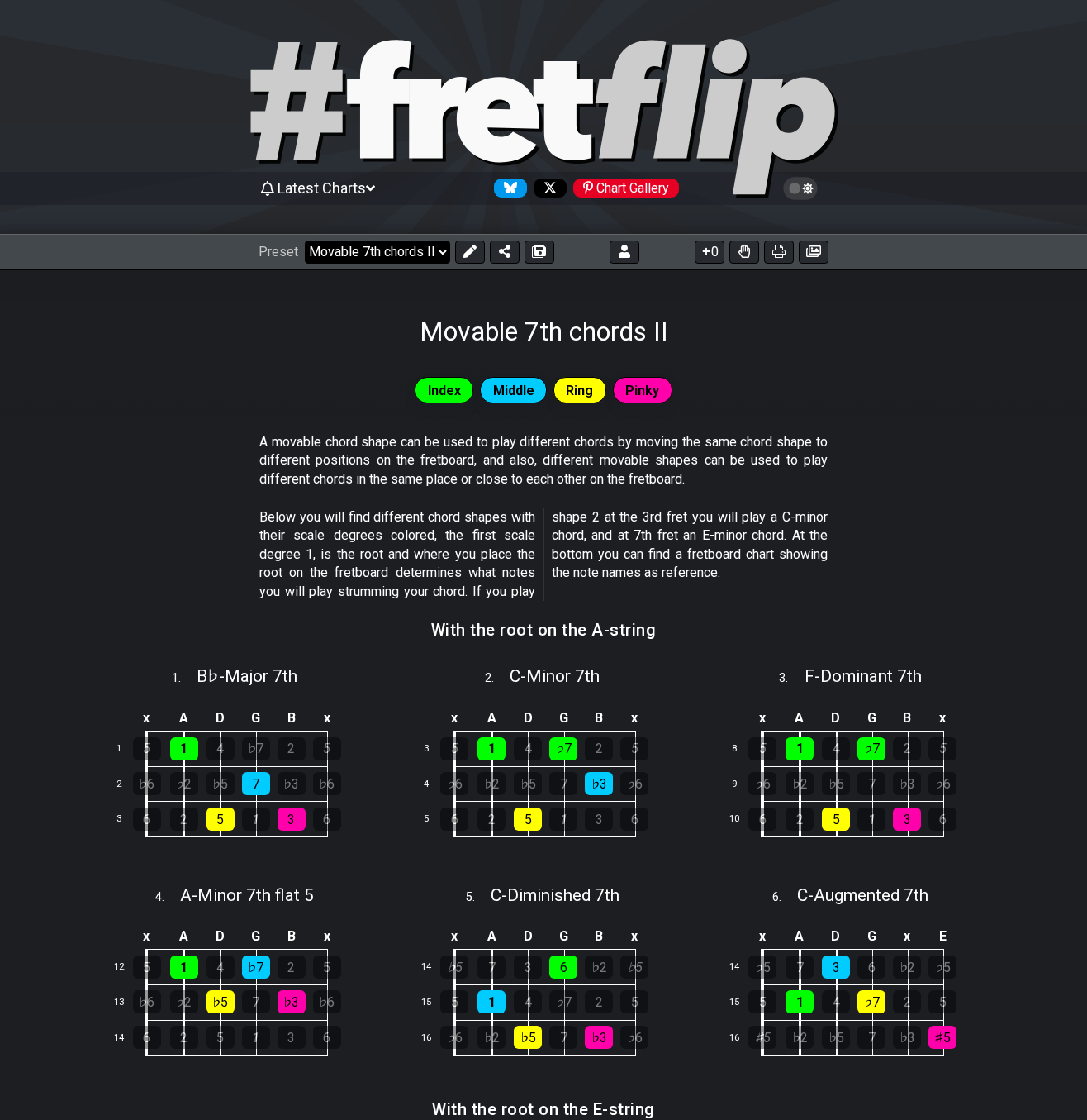
click at [381, 249] on select "Welcome to #fretflip! Movable 7th chords II Custom Preset 2 string patterns to …" at bounding box center [376, 252] width 145 height 23
click at [304, 240] on select "Welcome to #fretflip! Movable 7th chords II Custom Preset 2 string patterns to …" at bounding box center [376, 252] width 145 height 23
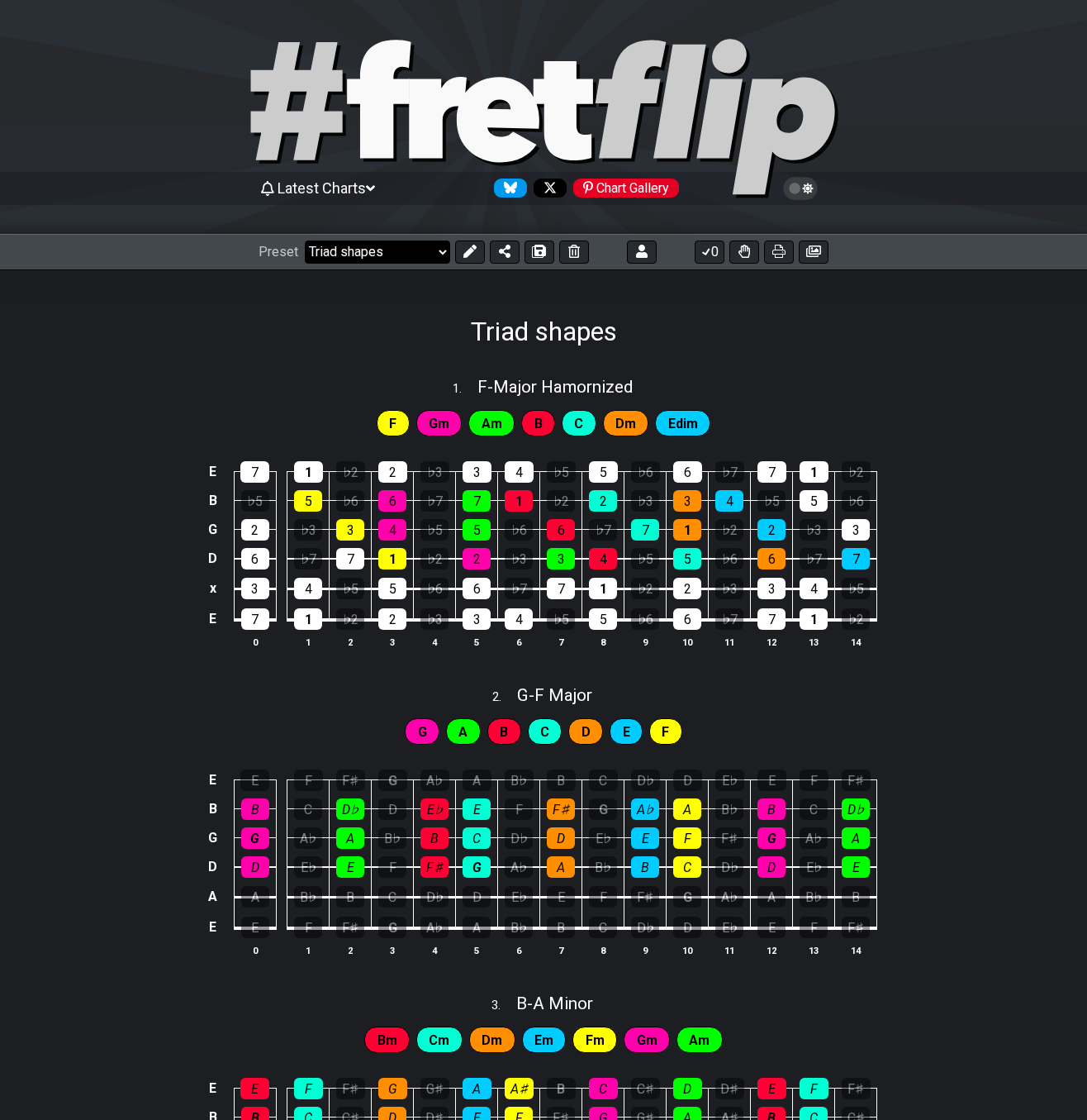
click at [401, 252] on select "Welcome to #fretflip! Movable 7th chords II Custom Preset 2 string patterns to …" at bounding box center [376, 252] width 145 height 23
drag, startPoint x: 176, startPoint y: 85, endPoint x: 187, endPoint y: 62, distance: 25.5
click at [176, 85] on div at bounding box center [544, 120] width 1087 height 168
select select "/welcome"
select select "C"
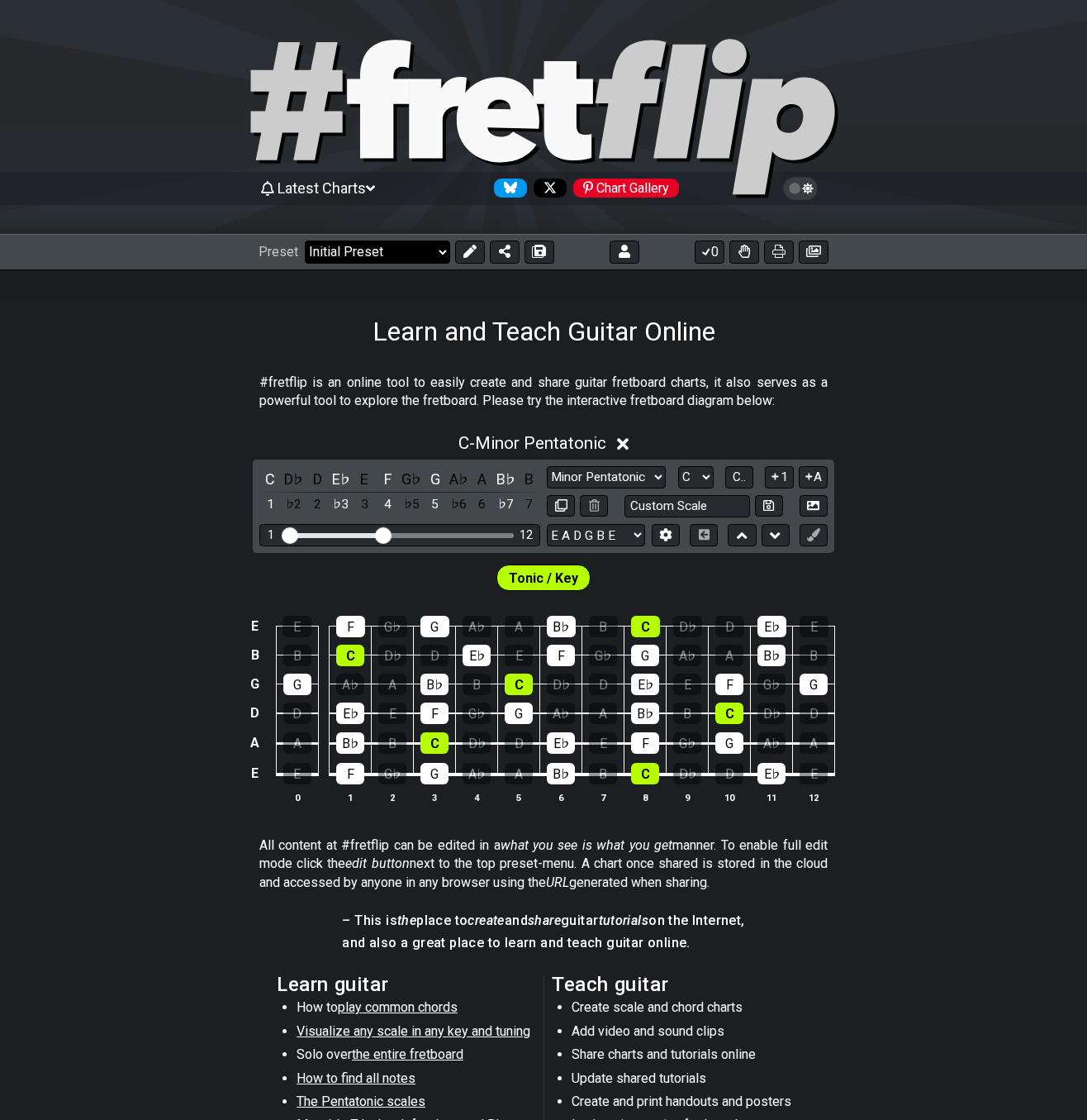
click at [368, 256] on select "Welcome to #fretflip! Initial Preset Custom Preset 2 string patterns to connect…" at bounding box center [376, 252] width 145 height 23
click at [304, 240] on select "Welcome to #fretflip! Initial Preset Custom Preset 2 string patterns to connect…" at bounding box center [376, 252] width 145 height 23
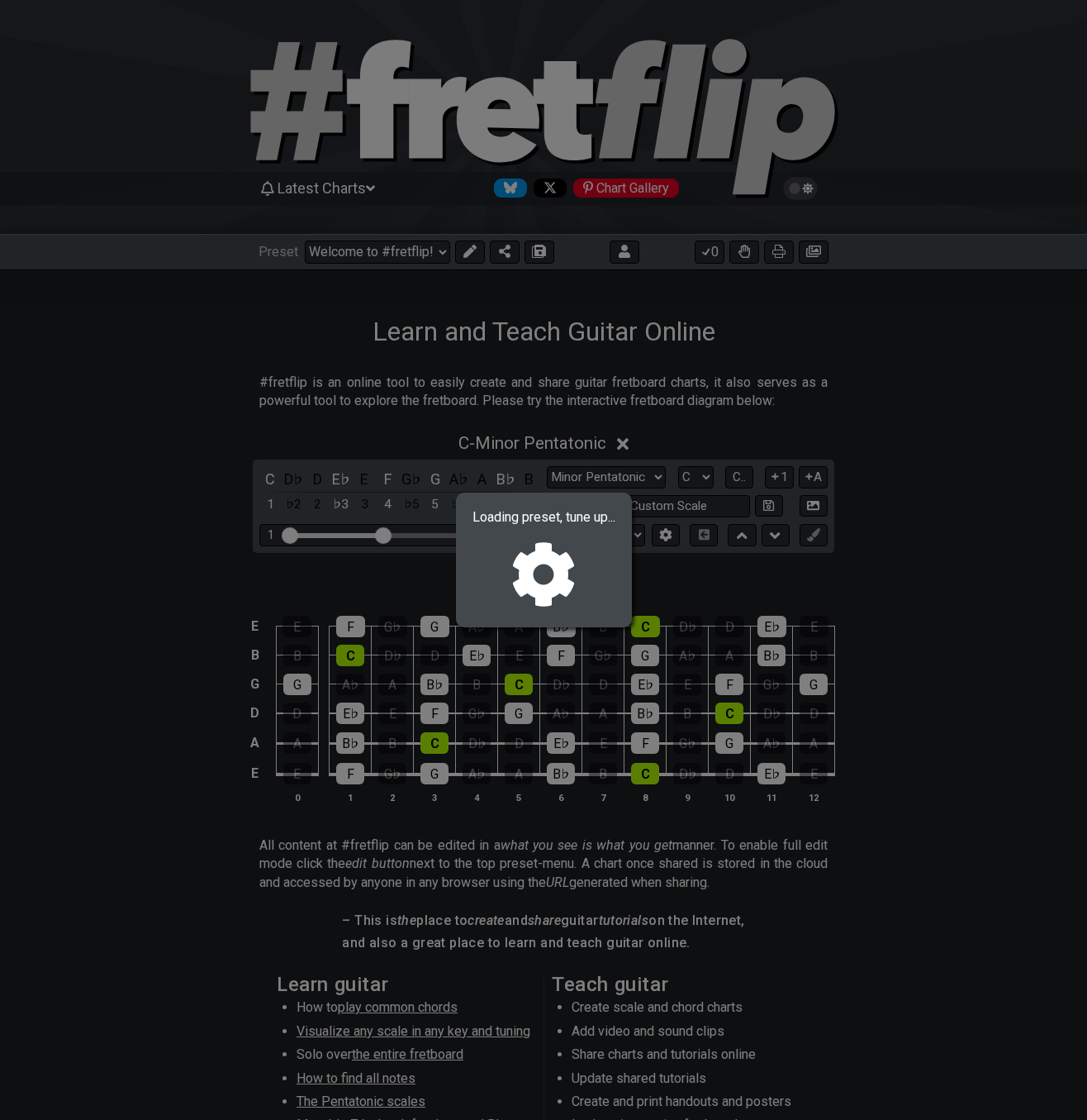
select select "/0247Y27ZL"
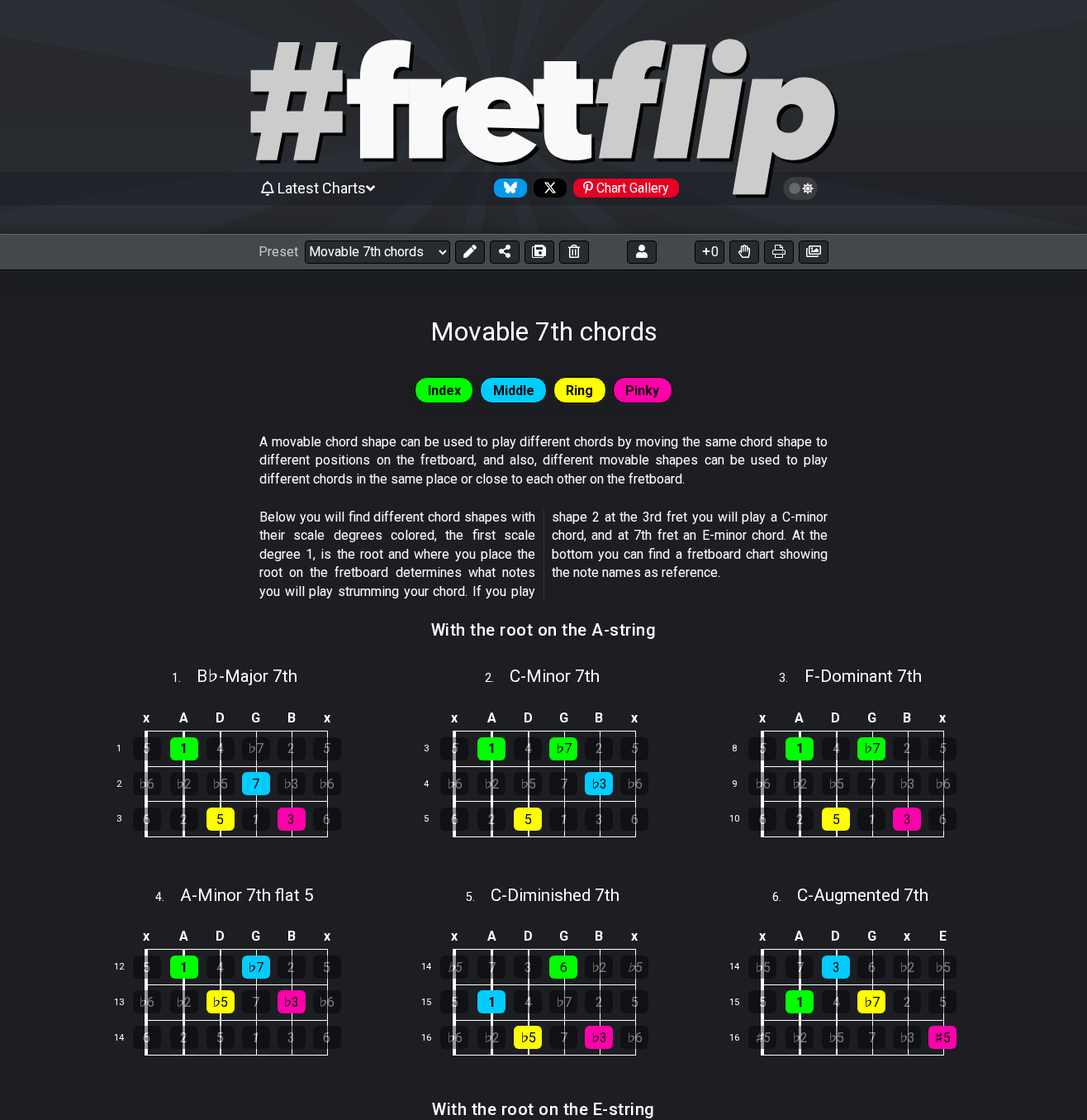
drag, startPoint x: 285, startPoint y: 355, endPoint x: 293, endPoint y: 349, distance: 10.0
